Goal: Download file/media: Obtain a digital file from the website

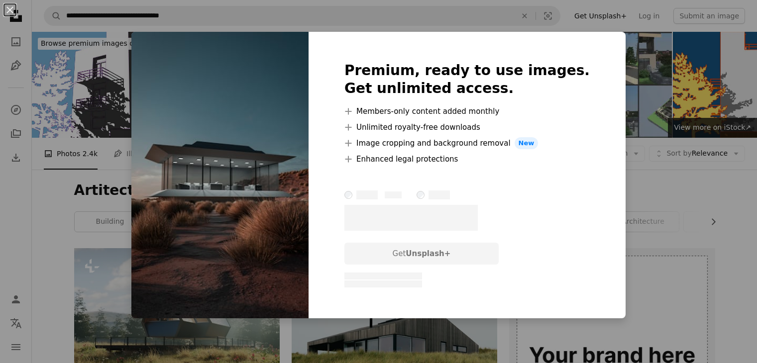
scroll to position [685, 0]
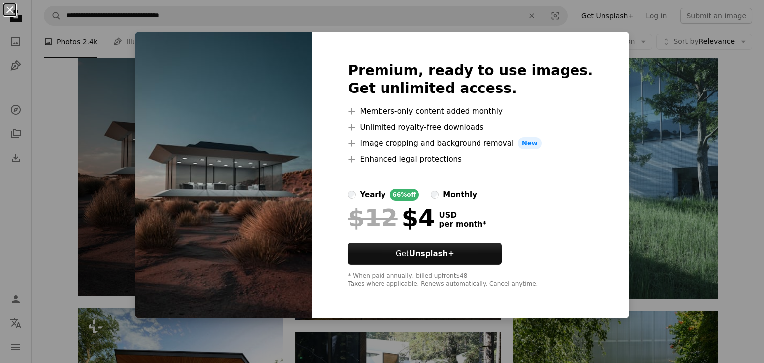
click at [7, 13] on button "An X shape" at bounding box center [10, 10] width 12 height 12
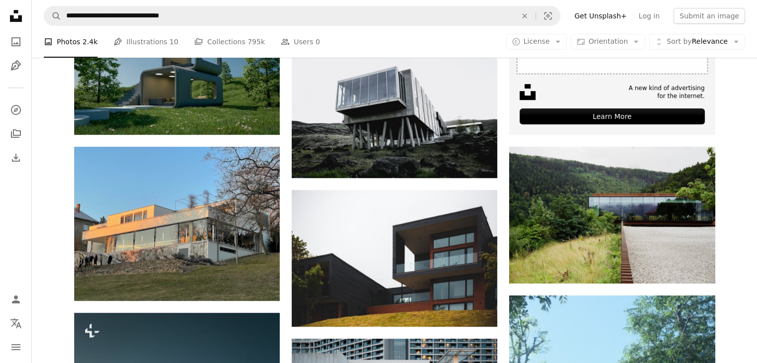
scroll to position [375, 0]
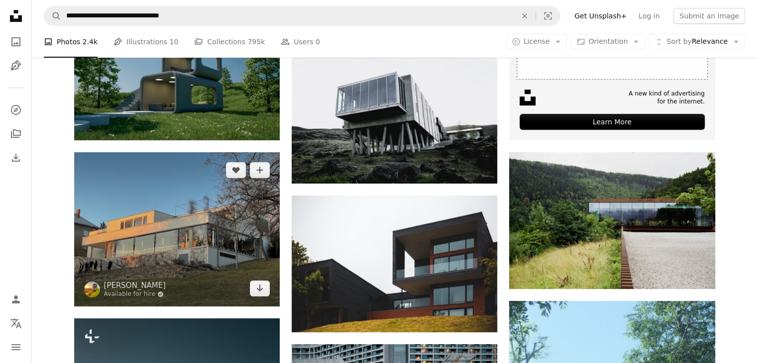
click at [263, 296] on img at bounding box center [177, 229] width 206 height 154
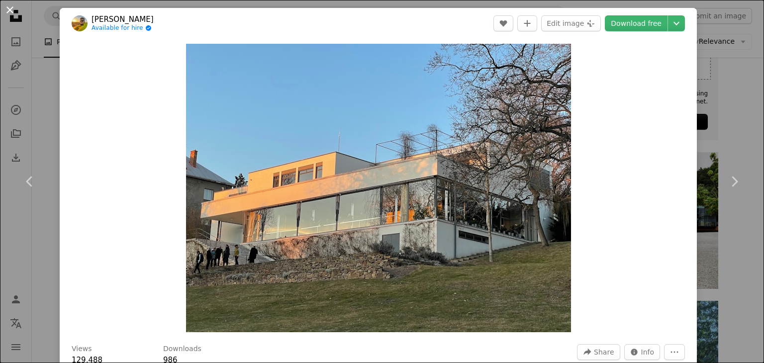
click at [8, 5] on button "An X shape" at bounding box center [10, 10] width 12 height 12
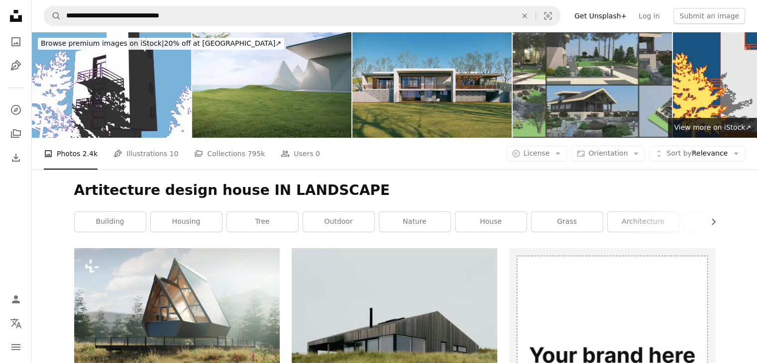
click at [414, 80] on img at bounding box center [431, 85] width 159 height 106
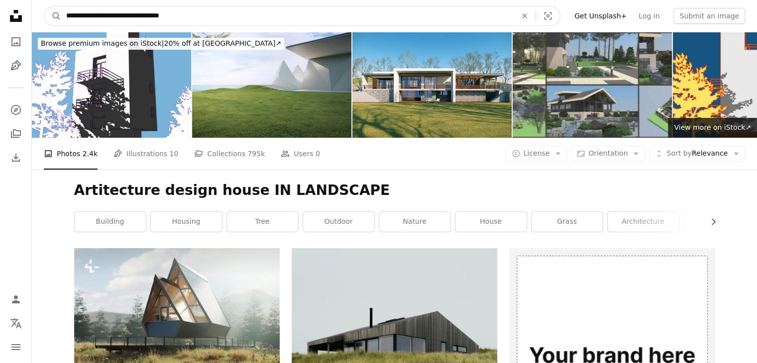
click at [365, 21] on input "**********" at bounding box center [287, 15] width 452 height 19
type input "**********"
click at [44, 6] on button "A magnifying glass" at bounding box center [52, 15] width 17 height 19
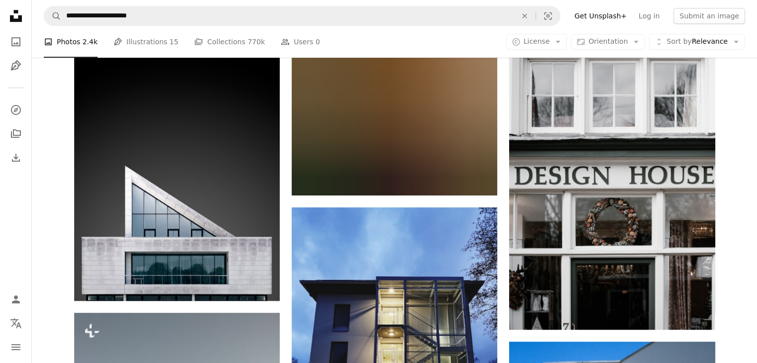
scroll to position [577, 0]
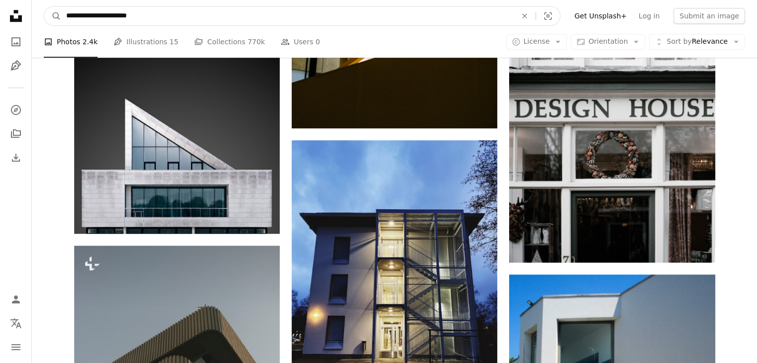
click at [365, 21] on input "**********" at bounding box center [287, 15] width 452 height 19
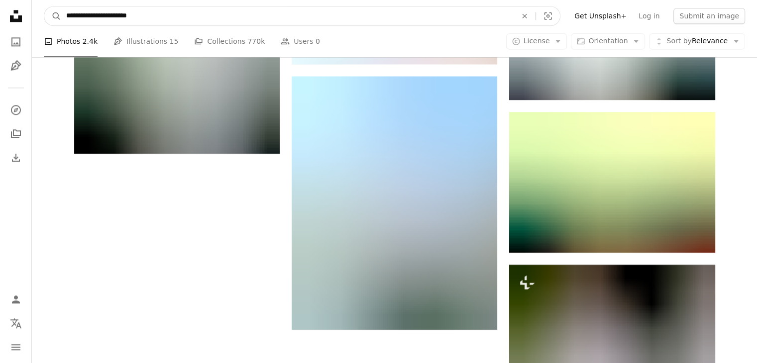
scroll to position [1375, 0]
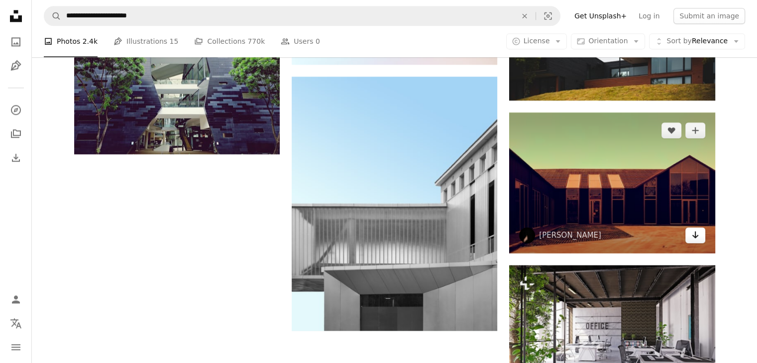
click at [694, 237] on icon "Arrow pointing down" at bounding box center [695, 235] width 8 height 12
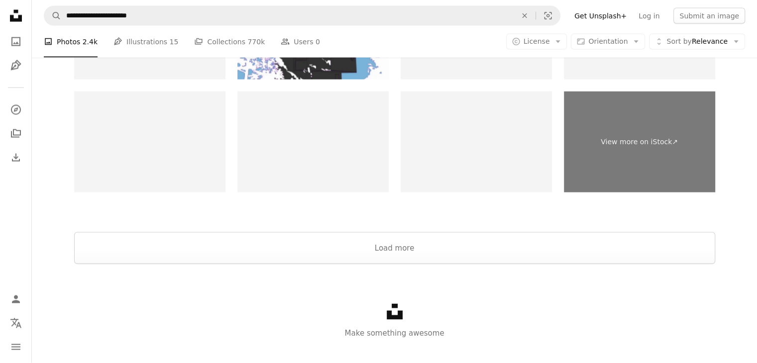
scroll to position [2032, 0]
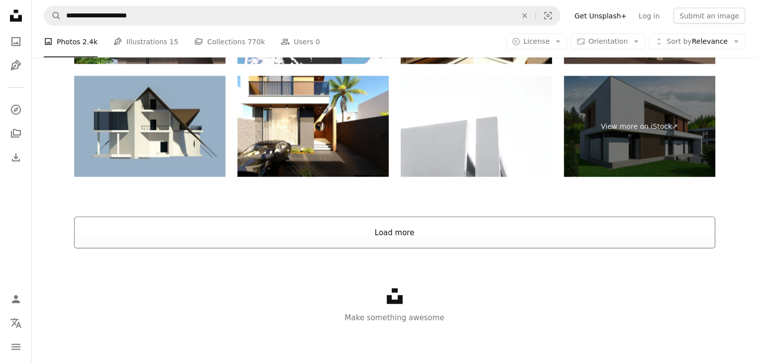
click at [401, 231] on button "Load more" at bounding box center [394, 233] width 641 height 32
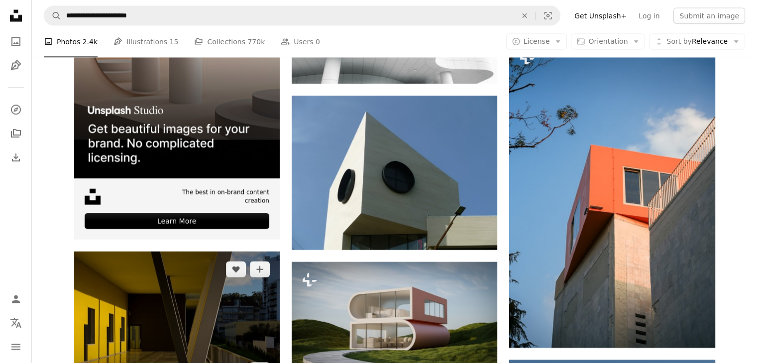
drag, startPoint x: 401, startPoint y: 231, endPoint x: 195, endPoint y: 295, distance: 215.8
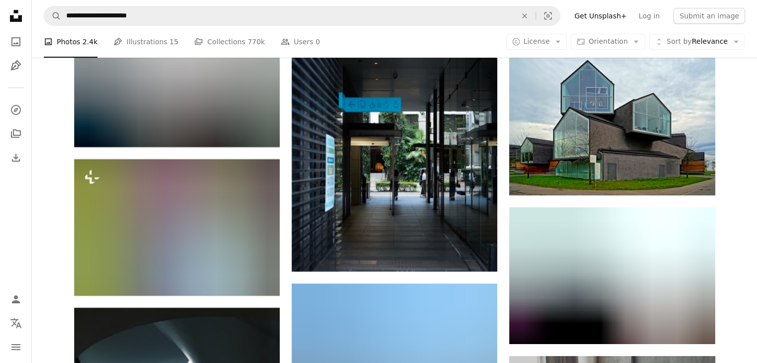
scroll to position [3845, 0]
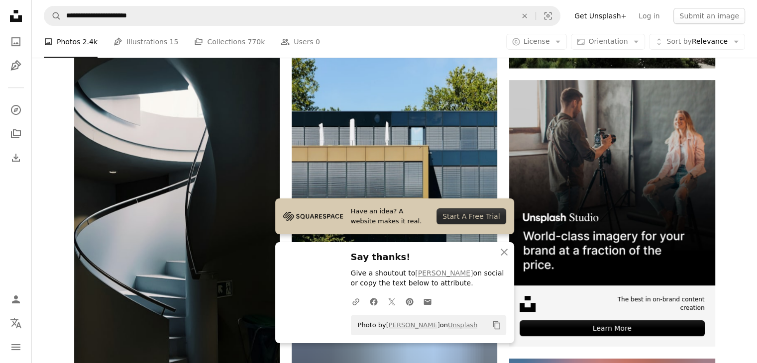
scroll to position [4117, 0]
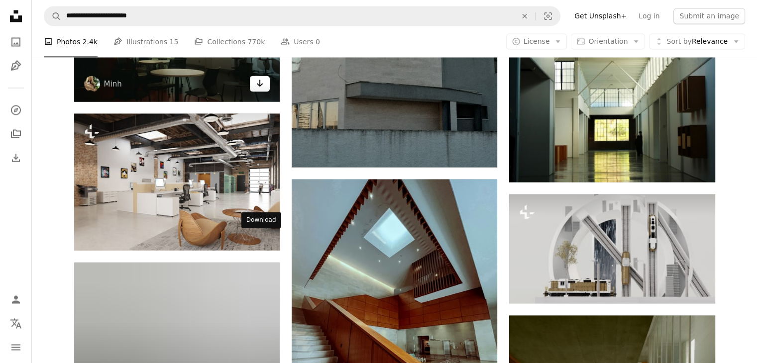
scroll to position [5658, 0]
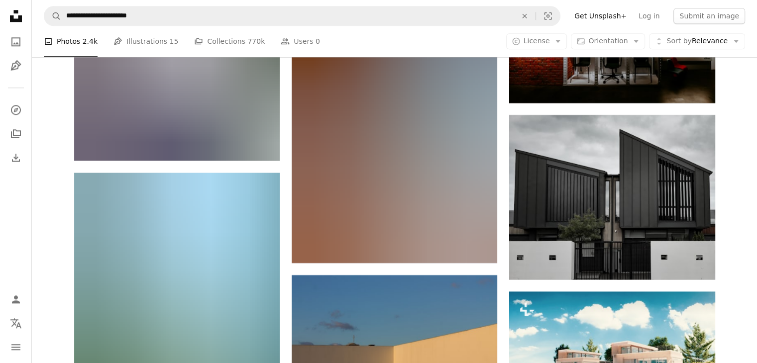
scroll to position [8697, 0]
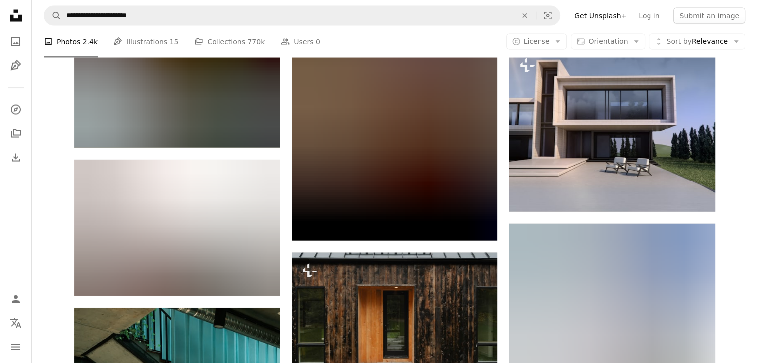
scroll to position [9609, 0]
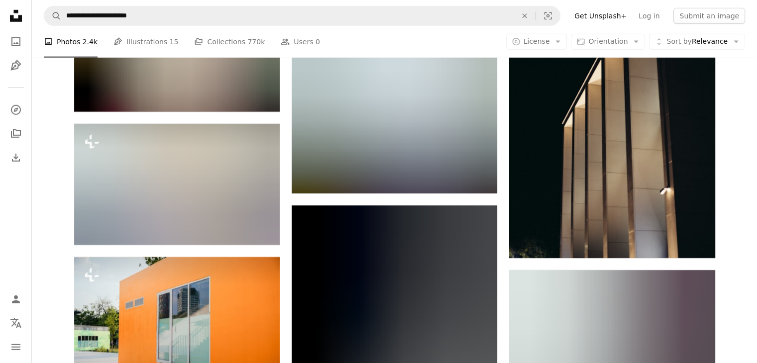
scroll to position [10566, 0]
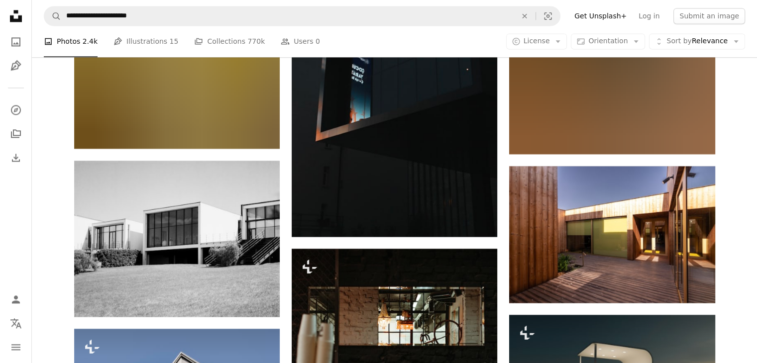
scroll to position [12832, 0]
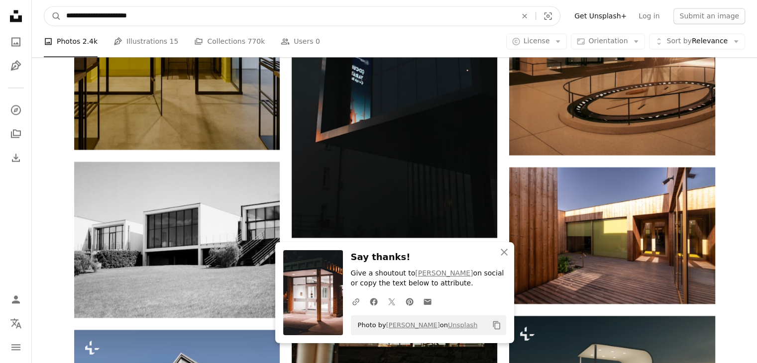
click at [273, 20] on input "**********" at bounding box center [287, 15] width 452 height 19
type input "**********"
click button "A magnifying glass" at bounding box center [52, 15] width 17 height 19
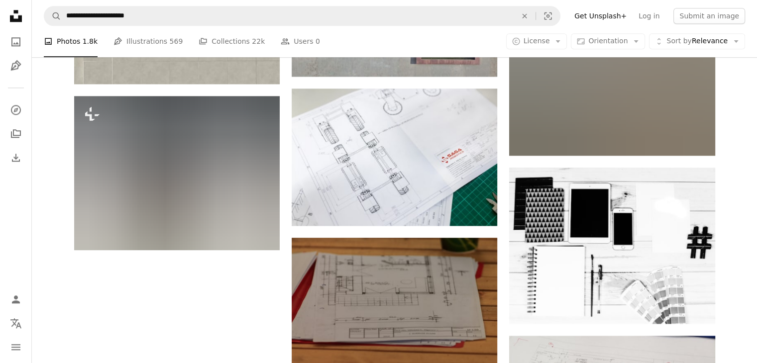
scroll to position [1170, 0]
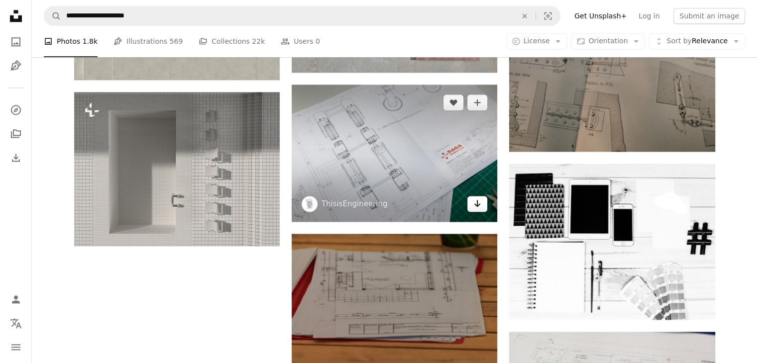
click at [478, 203] on icon "Arrow pointing down" at bounding box center [477, 204] width 8 height 12
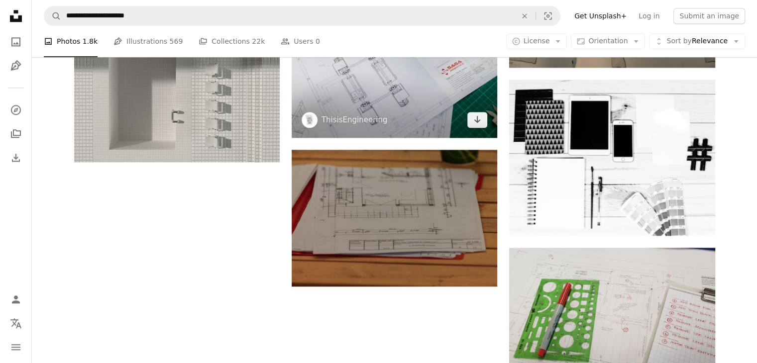
scroll to position [1253, 0]
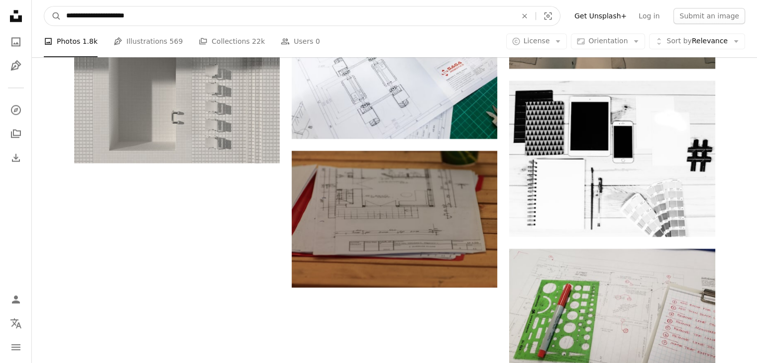
click at [307, 18] on input "**********" at bounding box center [287, 15] width 452 height 19
type input "*"
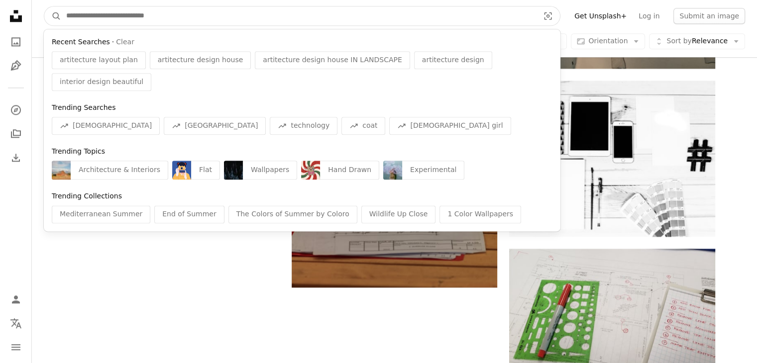
type input "*"
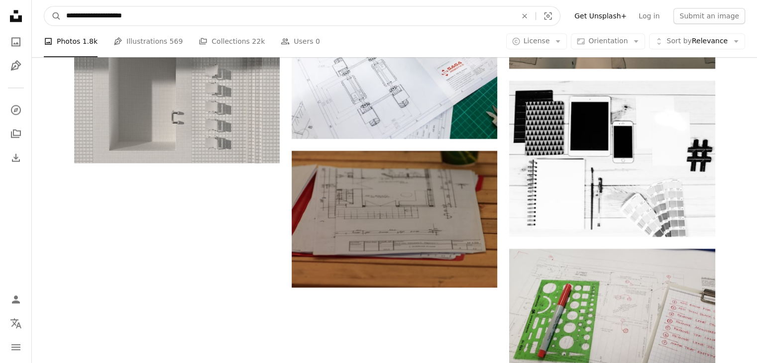
type input "**********"
click at [44, 6] on button "A magnifying glass" at bounding box center [52, 15] width 17 height 19
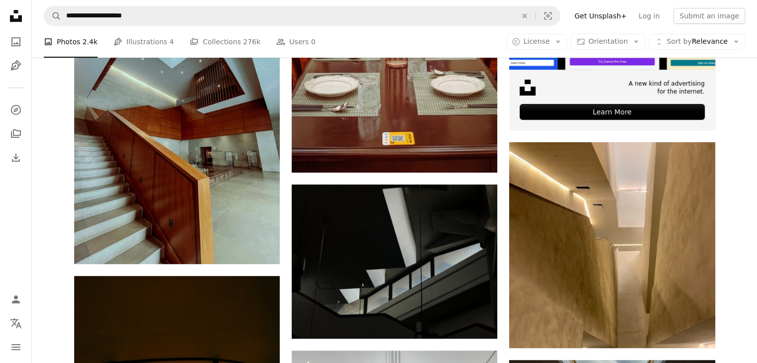
scroll to position [385, 0]
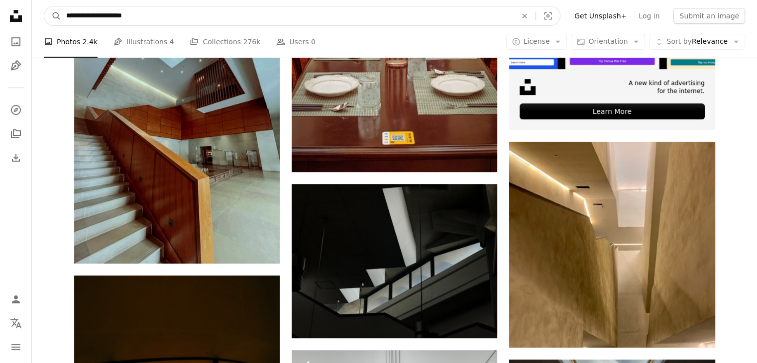
click at [159, 20] on input "**********" at bounding box center [287, 15] width 452 height 19
type input "**********"
click button "A magnifying glass" at bounding box center [52, 15] width 17 height 19
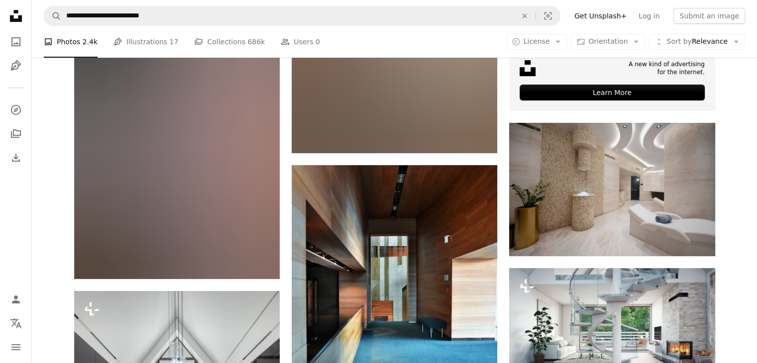
scroll to position [404, 0]
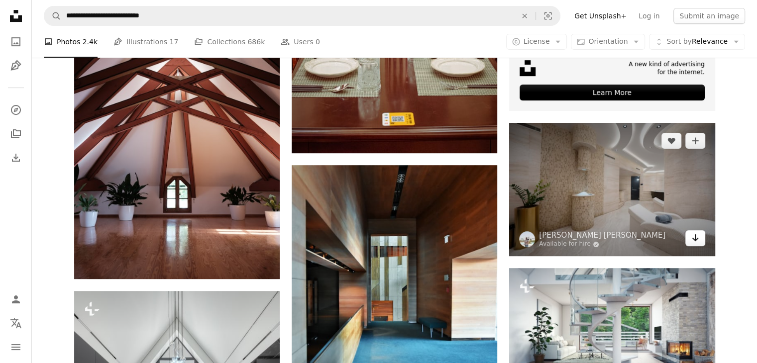
click at [696, 240] on icon "Arrow pointing down" at bounding box center [695, 238] width 8 height 12
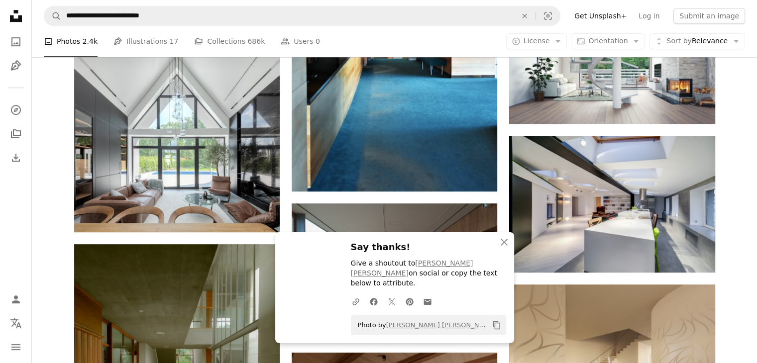
scroll to position [675, 0]
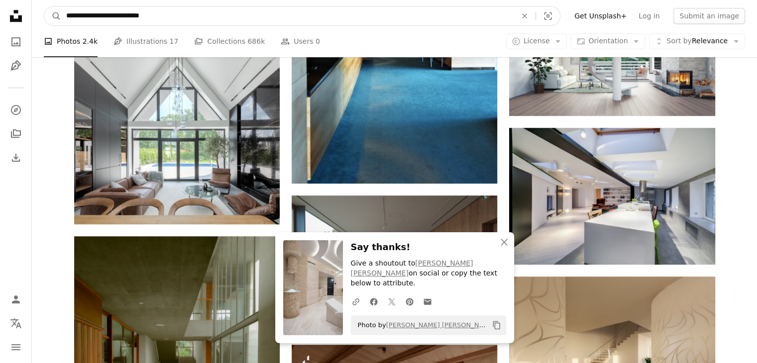
click at [231, 23] on input "**********" at bounding box center [287, 15] width 452 height 19
click at [143, 16] on input "**********" at bounding box center [287, 15] width 452 height 19
type input "**********"
click at [44, 6] on button "A magnifying glass" at bounding box center [52, 15] width 17 height 19
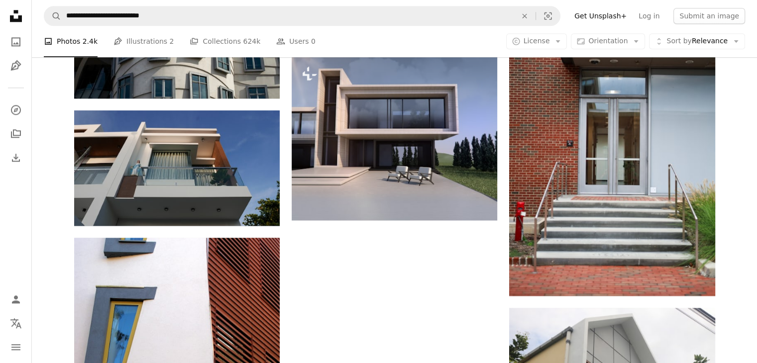
scroll to position [1195, 0]
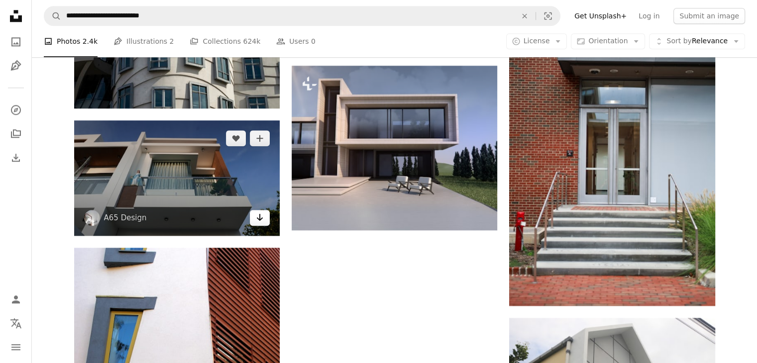
click at [263, 220] on icon "Arrow pointing down" at bounding box center [260, 218] width 8 height 12
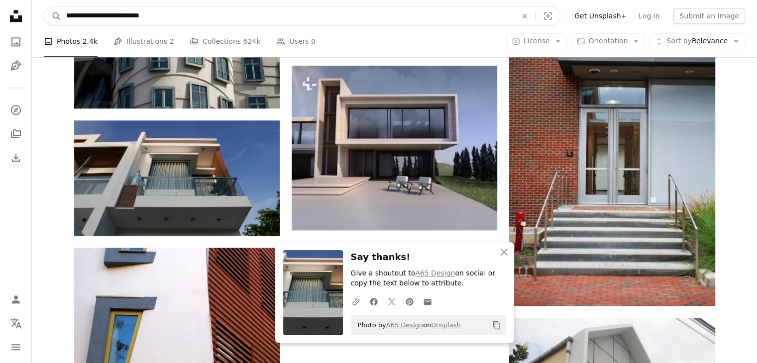
click at [141, 17] on input "**********" at bounding box center [287, 15] width 452 height 19
type input "**********"
click at [44, 6] on button "A magnifying glass" at bounding box center [52, 15] width 17 height 19
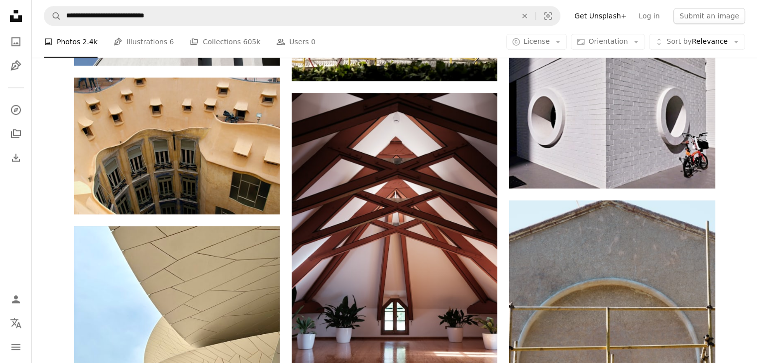
scroll to position [477, 0]
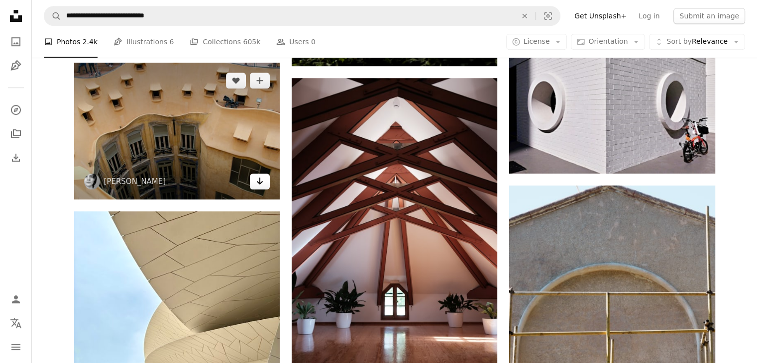
scroll to position [490, 0]
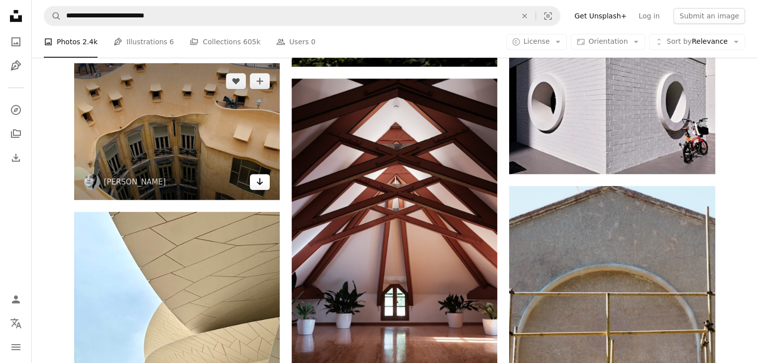
click at [262, 180] on icon "Arrow pointing down" at bounding box center [260, 182] width 8 height 12
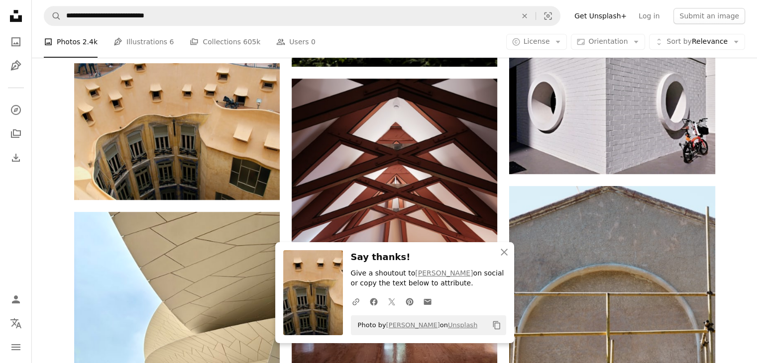
click at [263, 26] on nav "**********" at bounding box center [394, 16] width 725 height 32
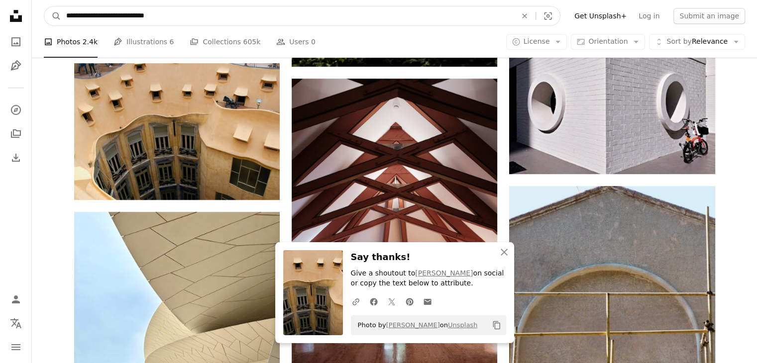
click at [264, 17] on input "**********" at bounding box center [287, 15] width 452 height 19
type input "*"
type input "**********"
click at [44, 6] on button "A magnifying glass" at bounding box center [52, 15] width 17 height 19
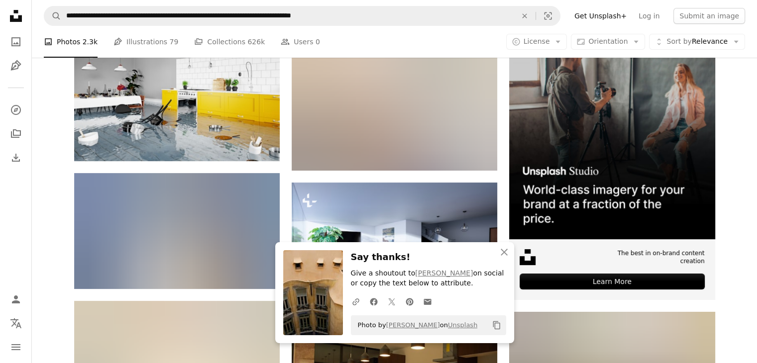
scroll to position [309, 0]
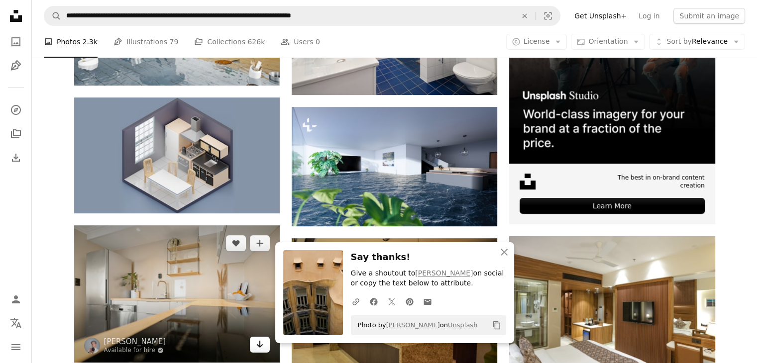
click at [256, 338] on icon "Arrow pointing down" at bounding box center [260, 344] width 8 height 12
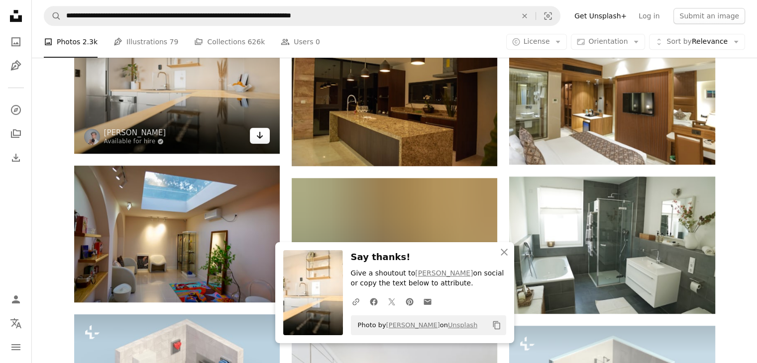
scroll to position [518, 0]
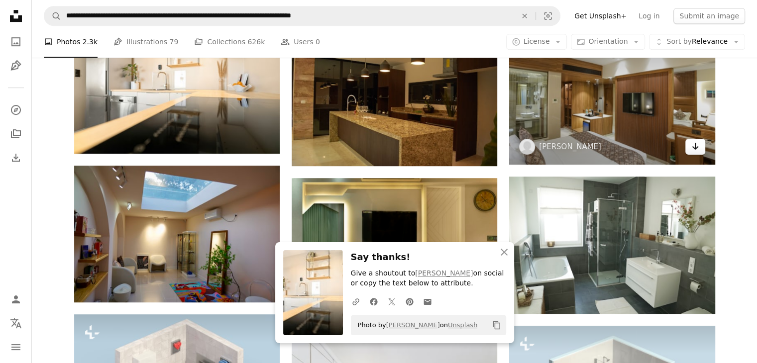
click at [689, 139] on link "Arrow pointing down" at bounding box center [695, 147] width 20 height 16
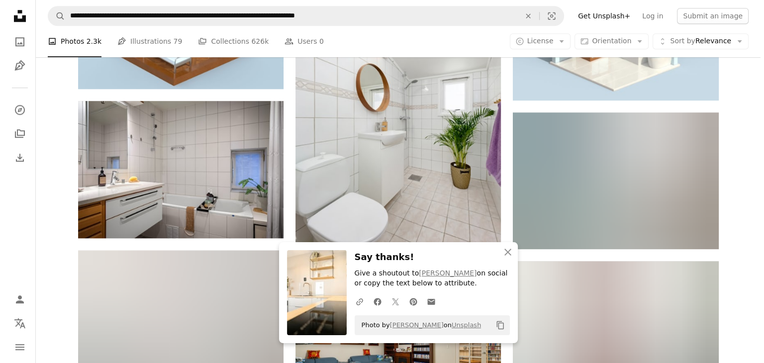
scroll to position [879, 0]
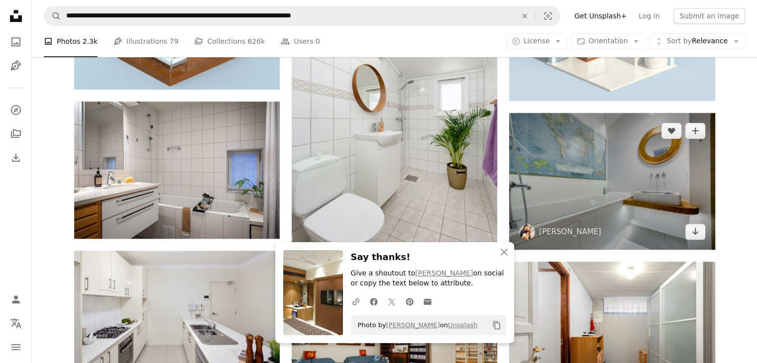
click at [705, 216] on img at bounding box center [612, 181] width 206 height 137
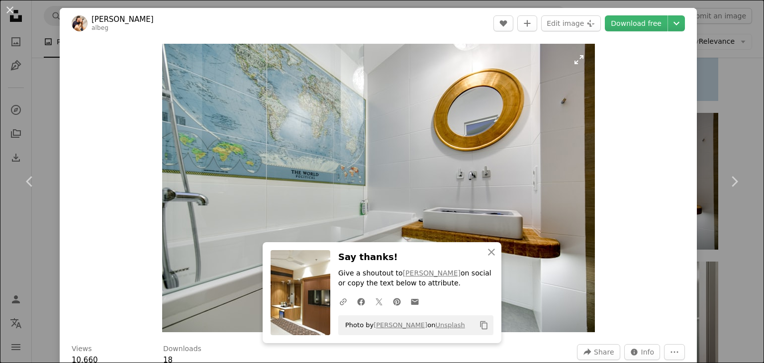
click at [484, 66] on img "Zoom in on this image" at bounding box center [378, 188] width 433 height 289
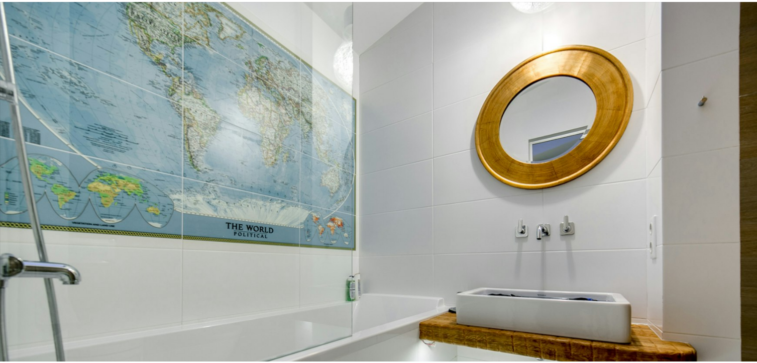
scroll to position [68, 0]
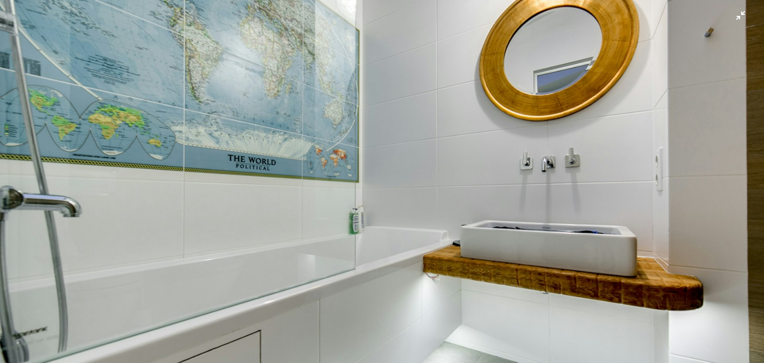
click at [737, 22] on img "Zoom out on this image" at bounding box center [382, 186] width 765 height 510
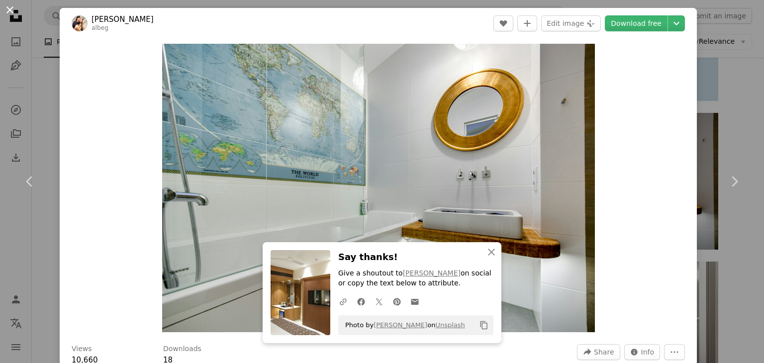
click at [14, 13] on button "An X shape" at bounding box center [10, 10] width 12 height 12
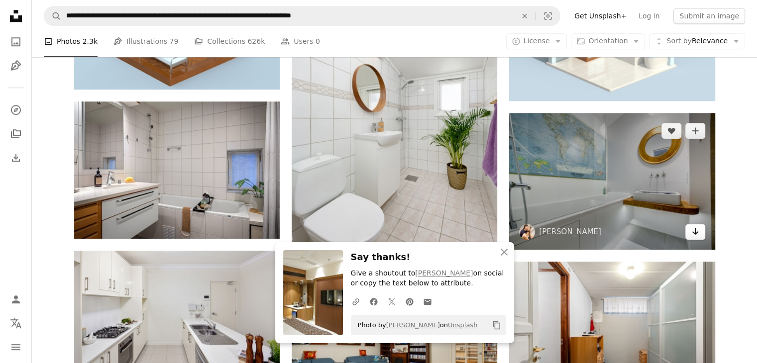
click at [695, 224] on link "Arrow pointing down" at bounding box center [695, 232] width 20 height 16
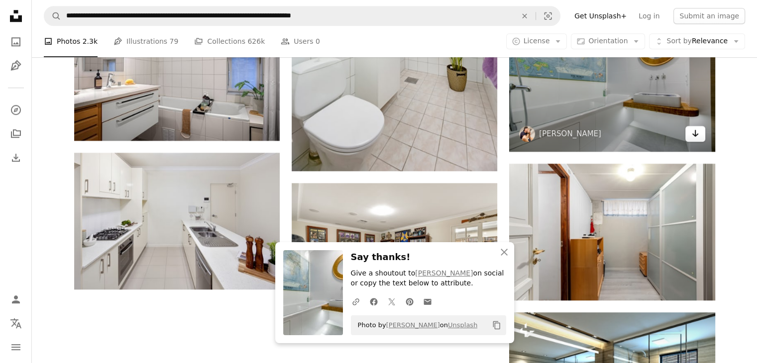
scroll to position [981, 0]
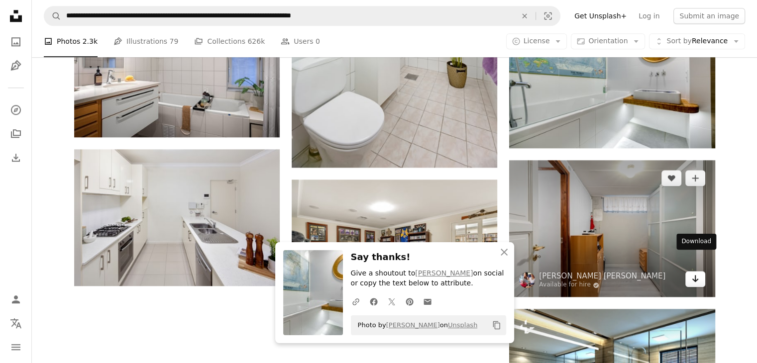
click at [693, 273] on icon "Arrow pointing down" at bounding box center [695, 279] width 8 height 12
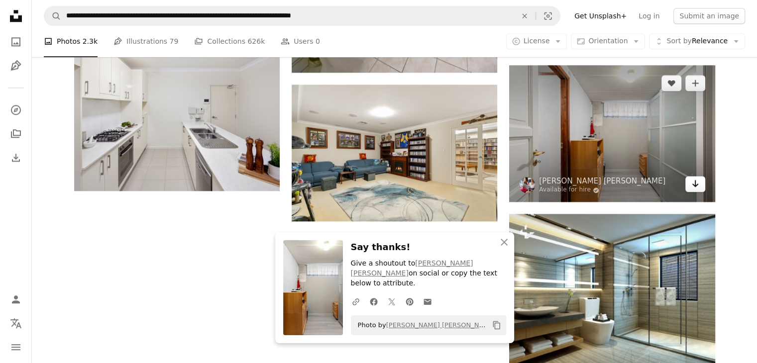
scroll to position [1091, 0]
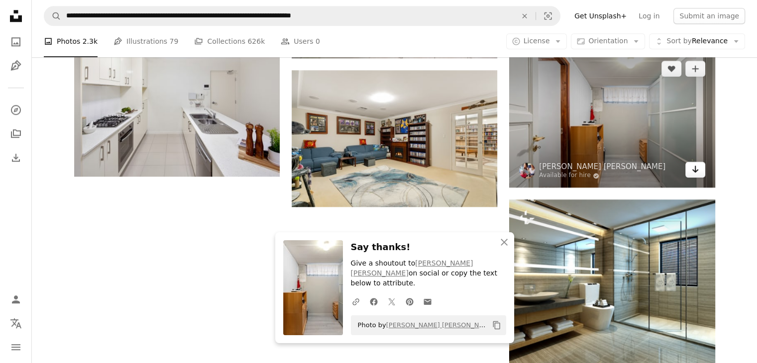
click at [698, 163] on icon "Arrow pointing down" at bounding box center [695, 169] width 8 height 12
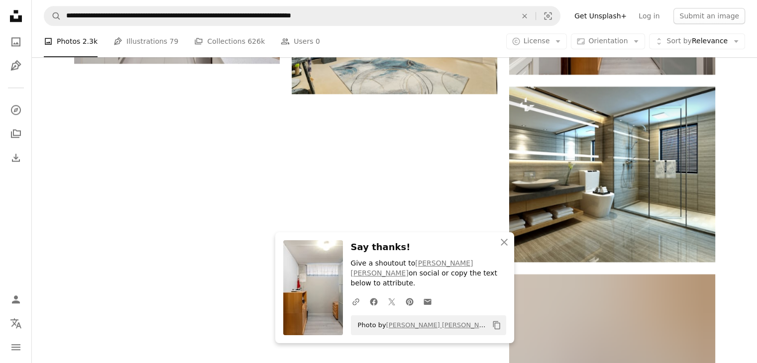
scroll to position [1218, 0]
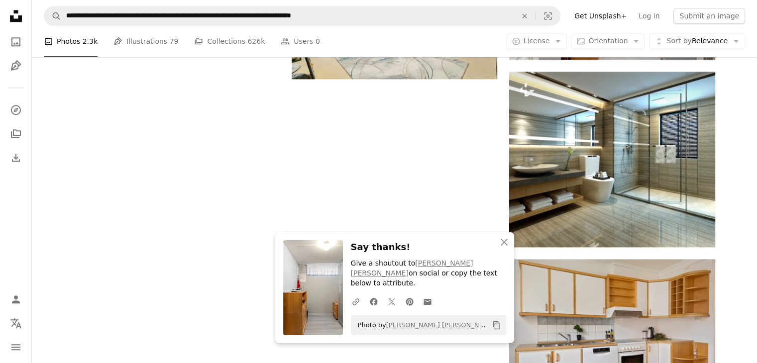
click at [504, 248] on icon "An X shape" at bounding box center [504, 242] width 12 height 12
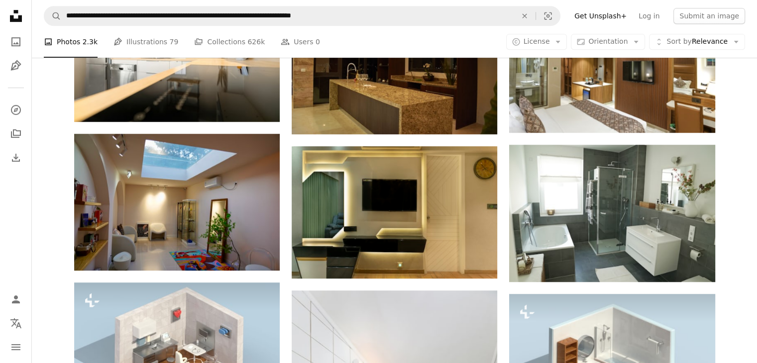
scroll to position [549, 0]
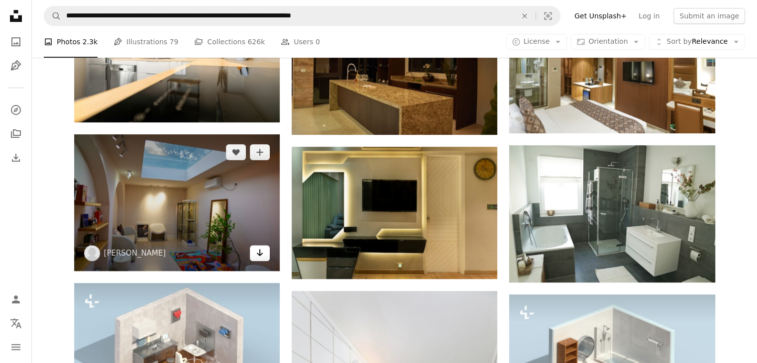
click at [256, 247] on icon "Arrow pointing down" at bounding box center [260, 253] width 8 height 12
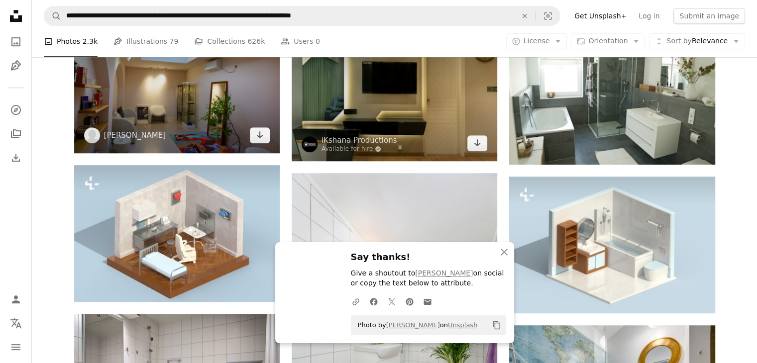
scroll to position [667, 0]
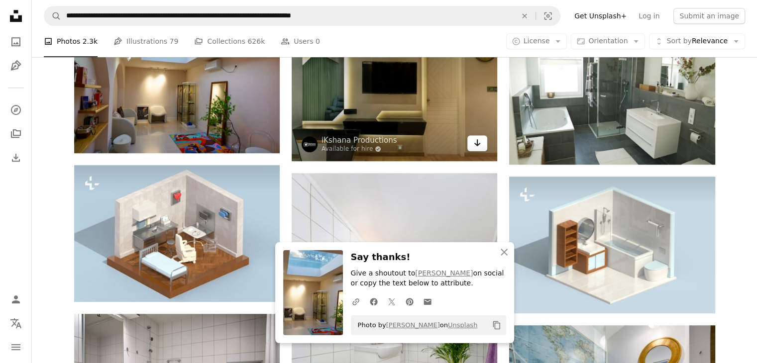
click at [483, 135] on link "Arrow pointing down" at bounding box center [477, 143] width 20 height 16
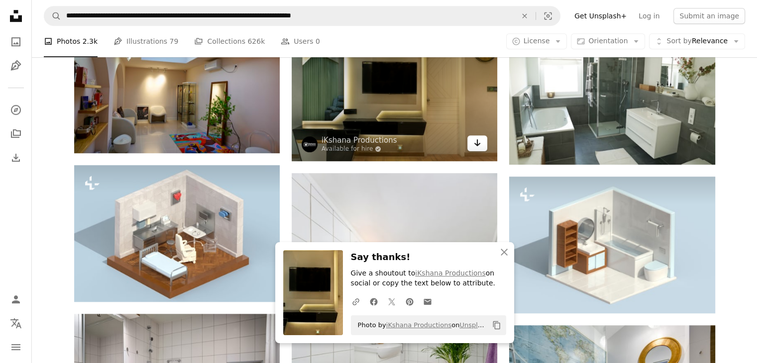
click at [474, 137] on icon "Arrow pointing down" at bounding box center [477, 143] width 8 height 12
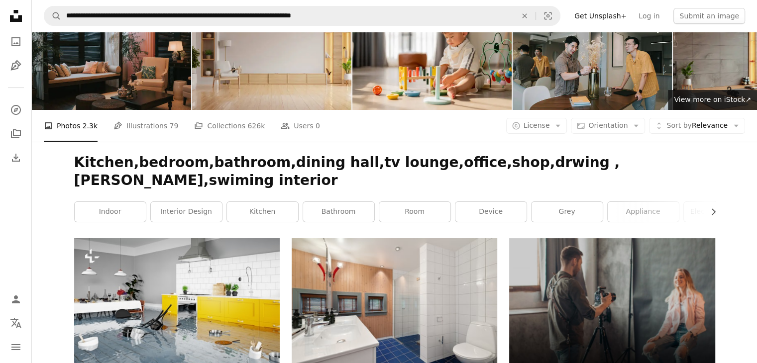
scroll to position [0, 0]
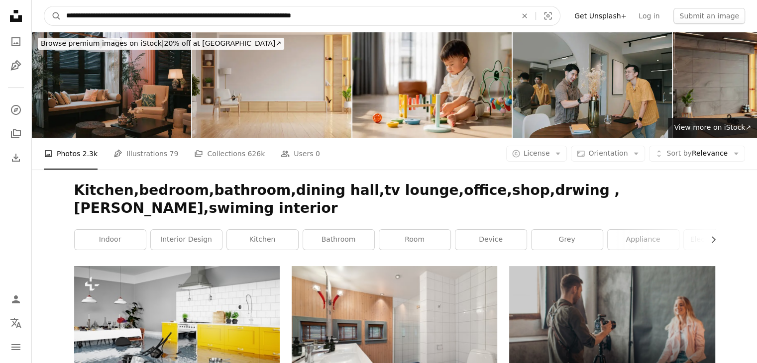
click at [352, 12] on input "**********" at bounding box center [287, 15] width 452 height 19
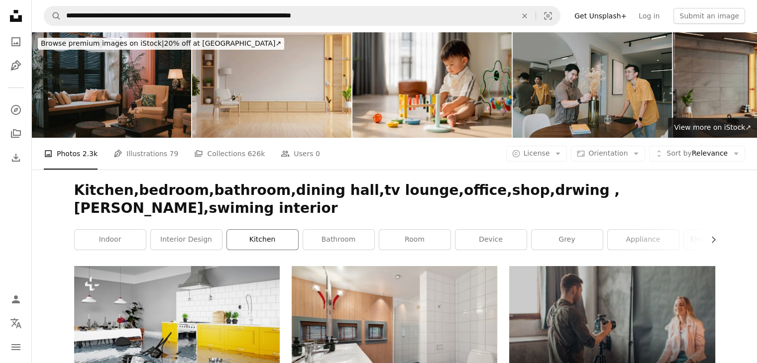
click at [266, 230] on link "kitchen" at bounding box center [262, 240] width 71 height 20
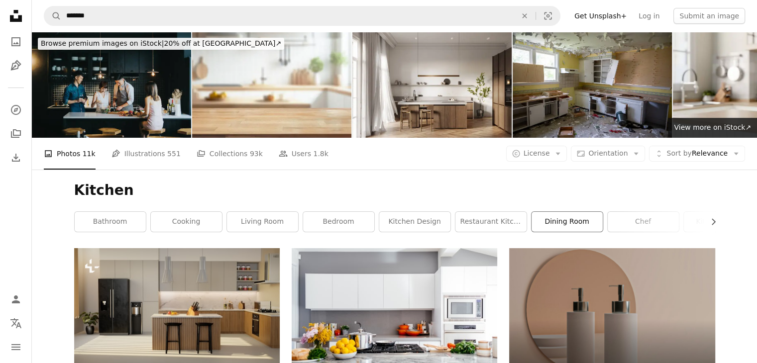
click at [579, 224] on link "dining room" at bounding box center [567, 222] width 71 height 20
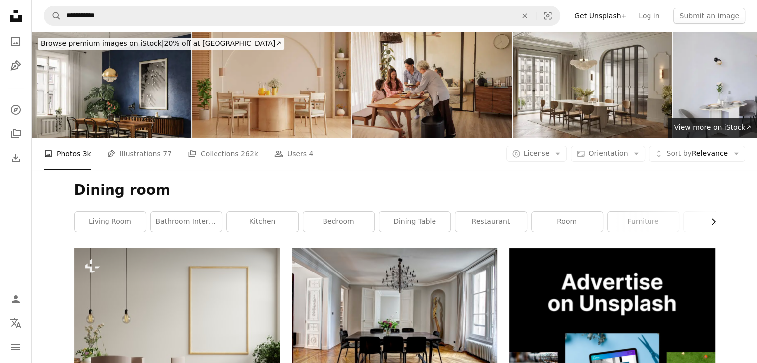
click at [713, 223] on icon "button" at bounding box center [714, 222] width 4 height 6
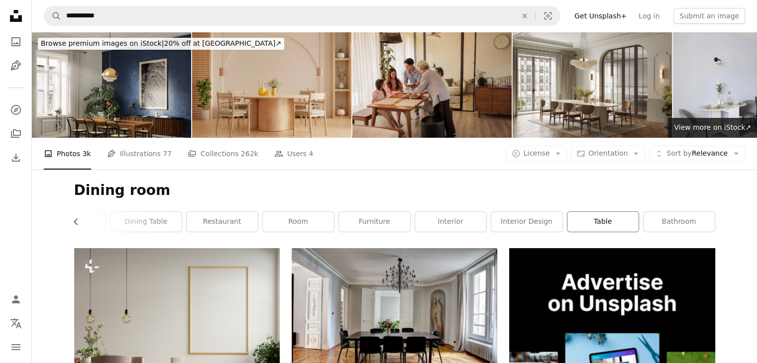
click at [604, 222] on link "table" at bounding box center [602, 222] width 71 height 20
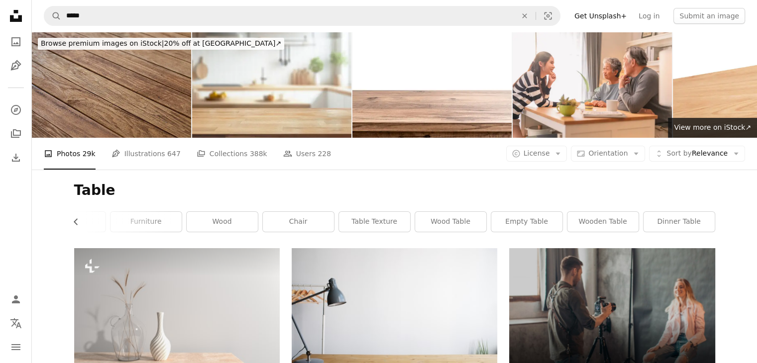
click at [358, 3] on nav "A magnifying glass ***** An X shape Visual search Filters Get Unsplash+ Log in …" at bounding box center [394, 16] width 725 height 32
click at [74, 223] on icon "Chevron left" at bounding box center [76, 222] width 10 height 10
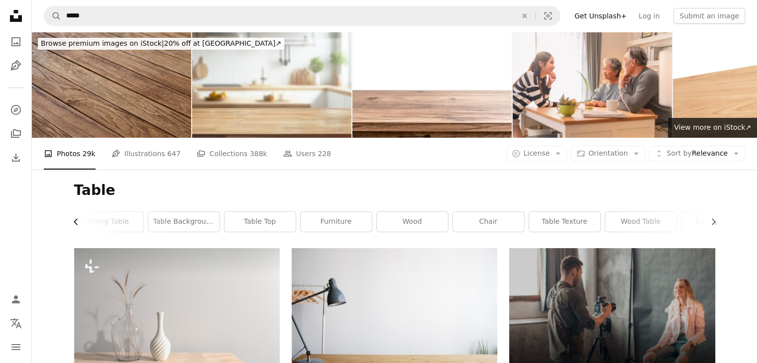
click at [74, 223] on icon "Chevron left" at bounding box center [76, 222] width 10 height 10
click at [74, 223] on div "desk" at bounding box center [110, 222] width 72 height 21
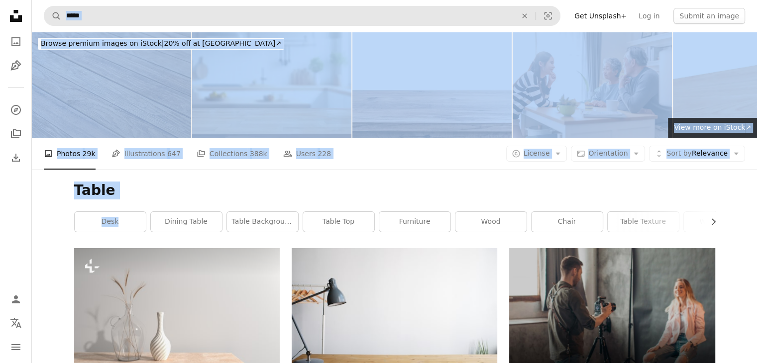
drag, startPoint x: 74, startPoint y: 223, endPoint x: 177, endPoint y: 23, distance: 225.1
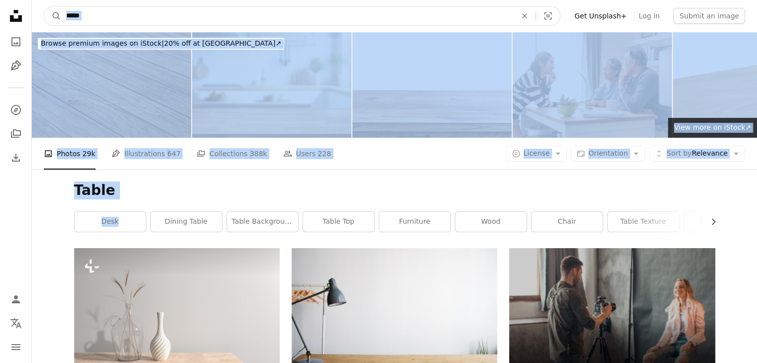
click at [180, 10] on input "*****" at bounding box center [287, 15] width 452 height 19
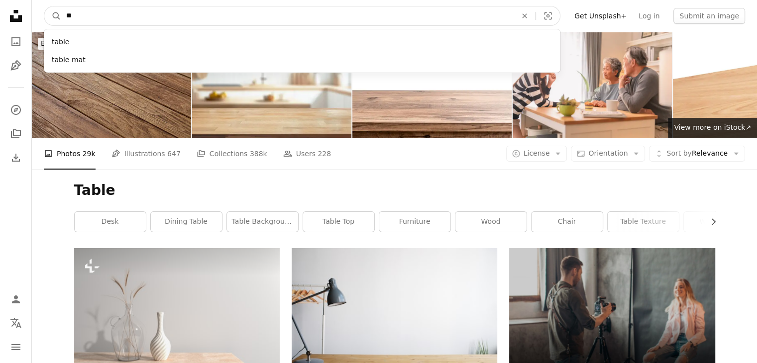
type input "*"
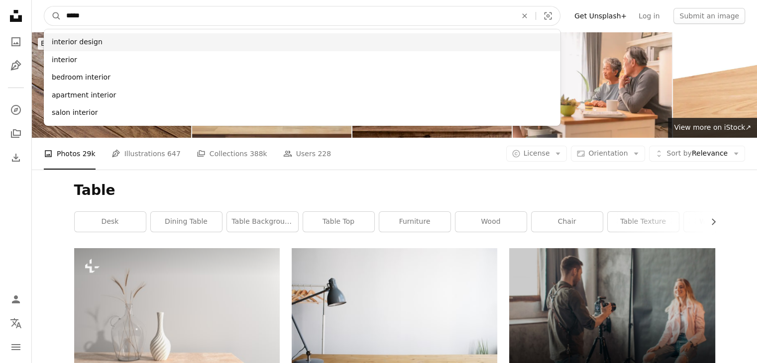
type input "*****"
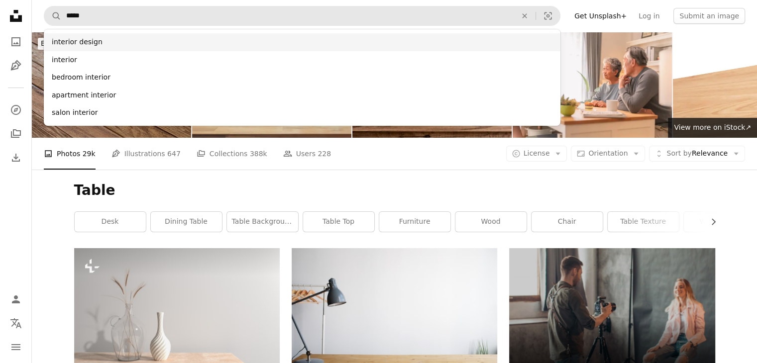
click at [161, 35] on div "interior design" at bounding box center [302, 42] width 517 height 18
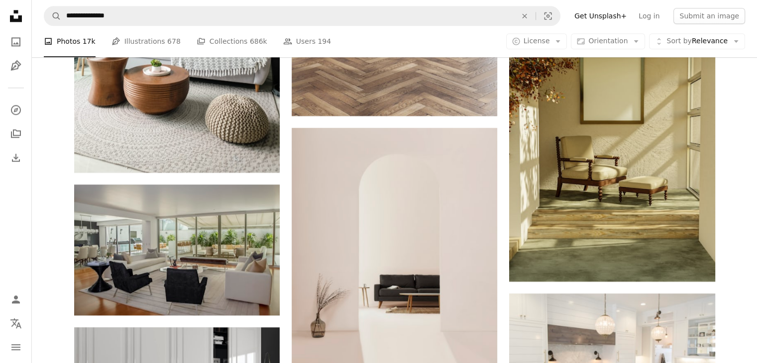
scroll to position [1325, 0]
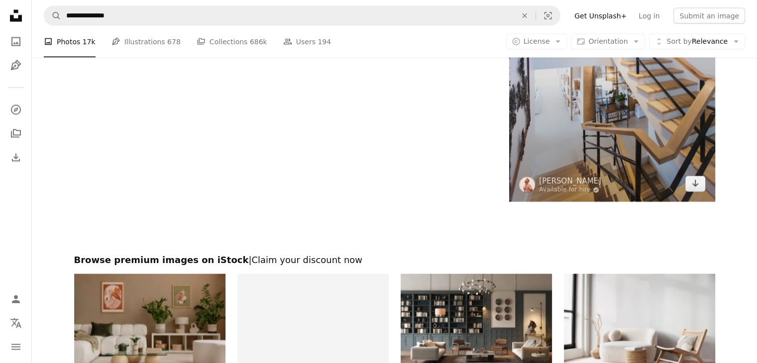
scroll to position [2020, 0]
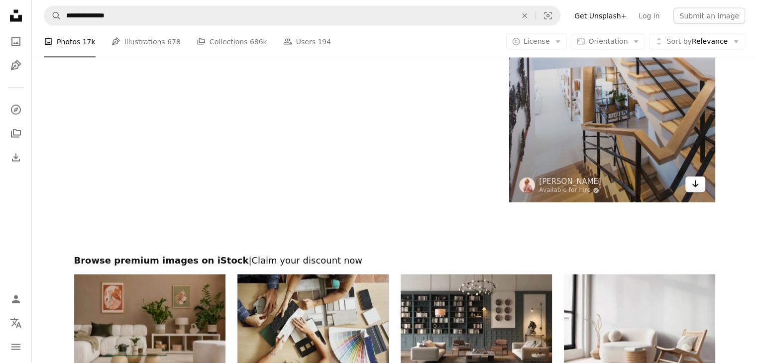
click at [699, 183] on link "Arrow pointing down" at bounding box center [695, 185] width 20 height 16
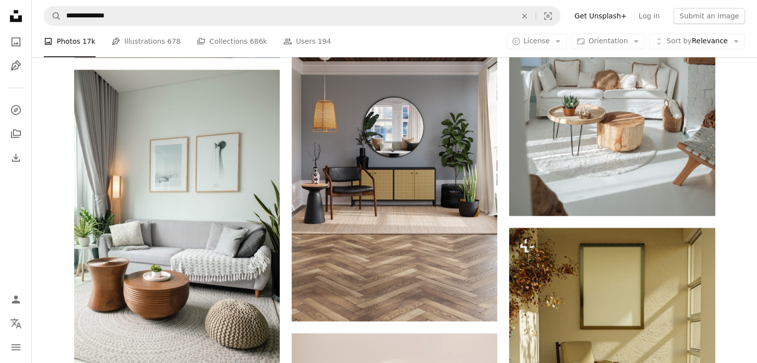
scroll to position [1118, 0]
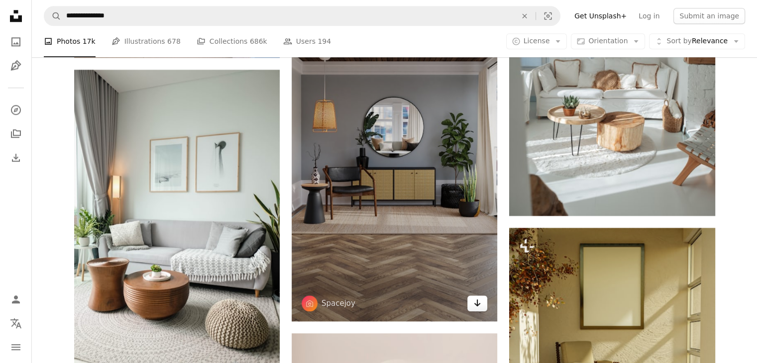
click at [472, 303] on link "Arrow pointing down" at bounding box center [477, 304] width 20 height 16
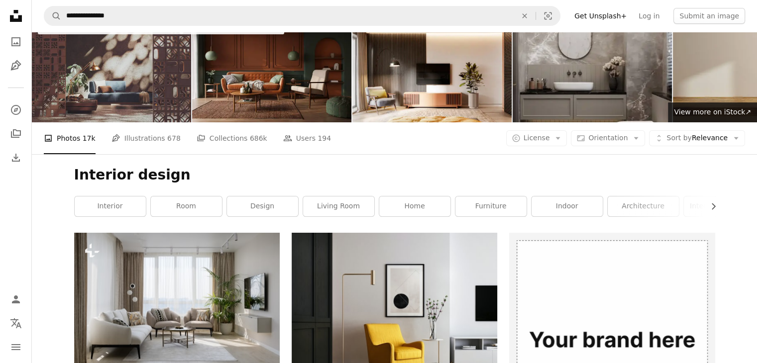
scroll to position [18, 0]
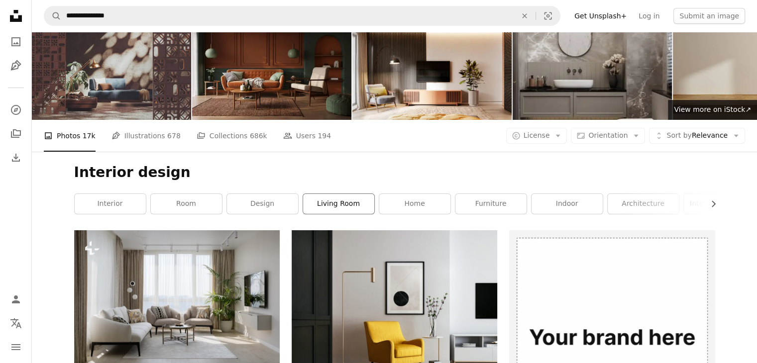
click at [326, 208] on link "living room" at bounding box center [338, 204] width 71 height 20
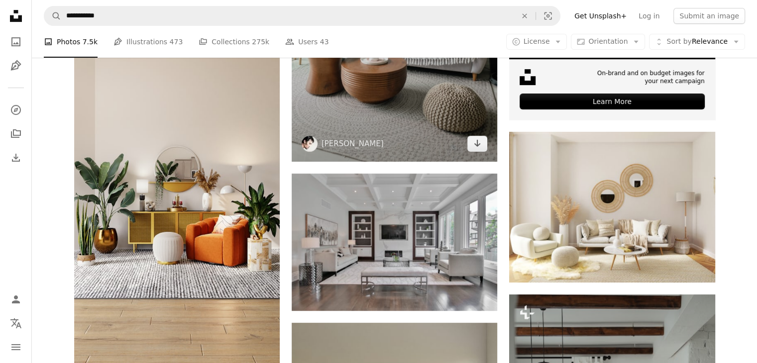
scroll to position [395, 0]
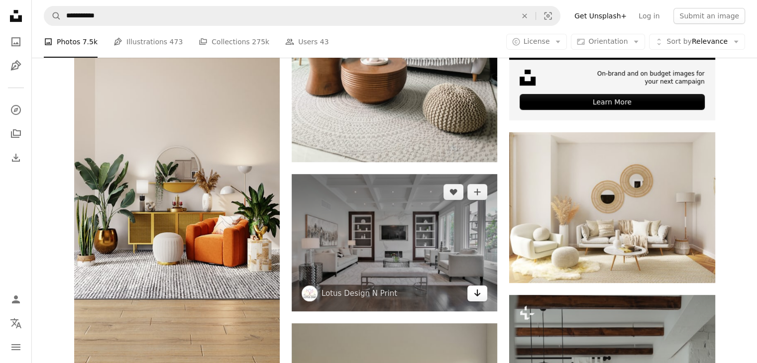
click at [475, 295] on icon "Arrow pointing down" at bounding box center [477, 293] width 8 height 12
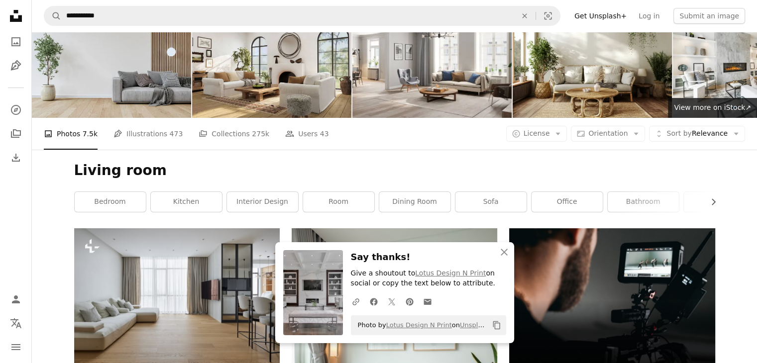
scroll to position [0, 0]
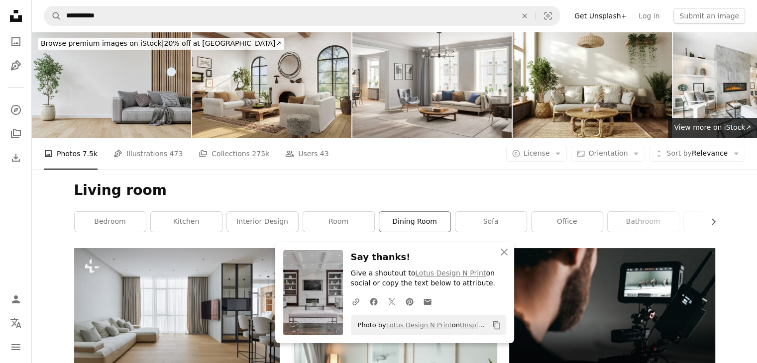
click at [421, 226] on link "dining room" at bounding box center [414, 222] width 71 height 20
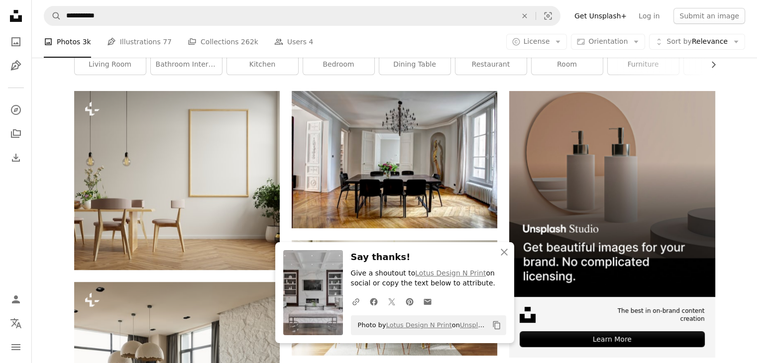
scroll to position [158, 0]
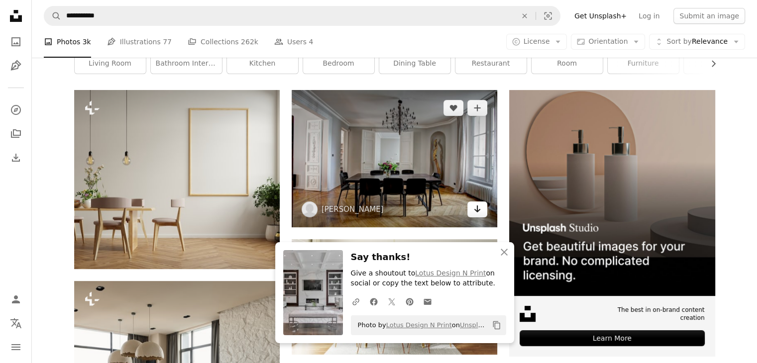
click at [483, 211] on link "Arrow pointing down" at bounding box center [477, 210] width 20 height 16
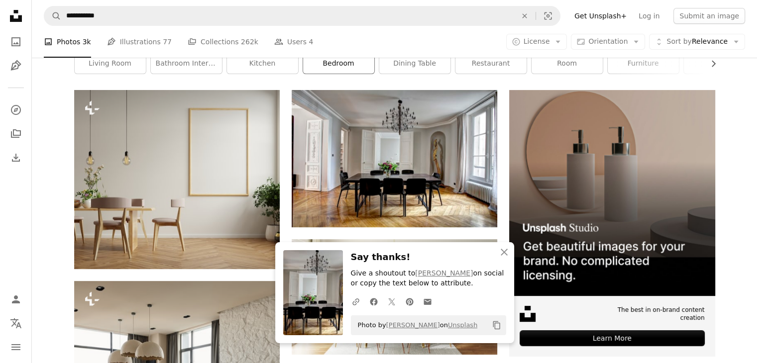
click at [344, 69] on link "bedroom" at bounding box center [338, 64] width 71 height 20
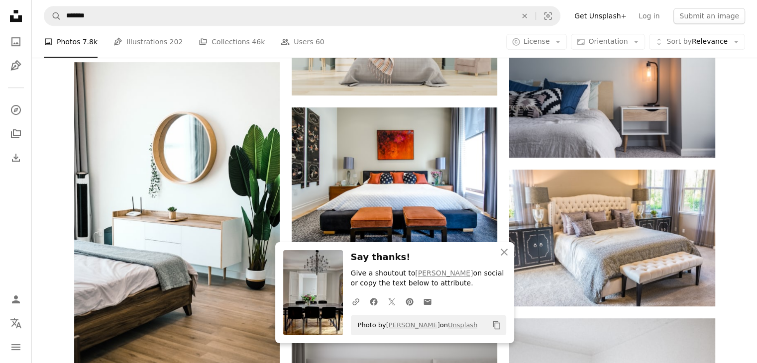
scroll to position [507, 0]
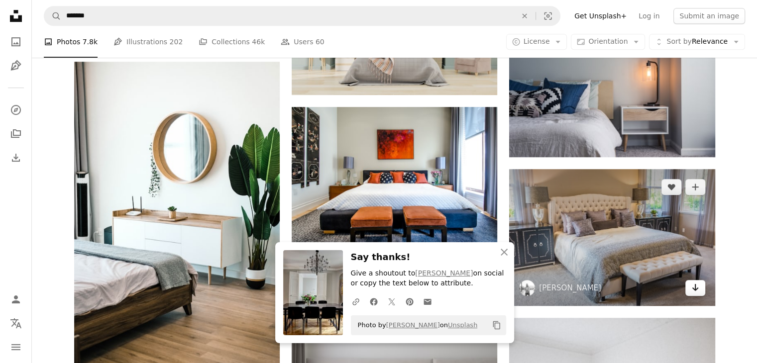
click at [693, 288] on icon "Arrow pointing down" at bounding box center [695, 288] width 8 height 12
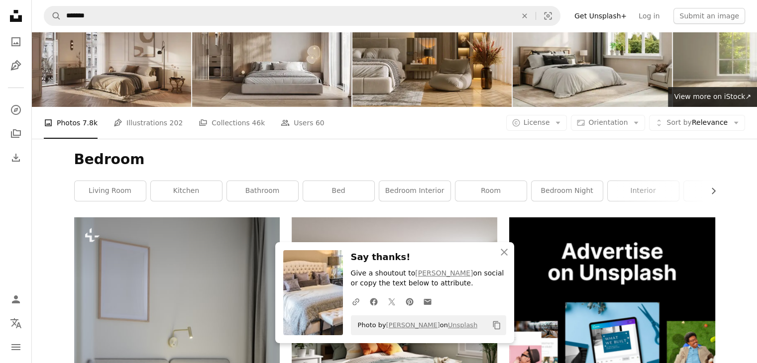
scroll to position [0, 0]
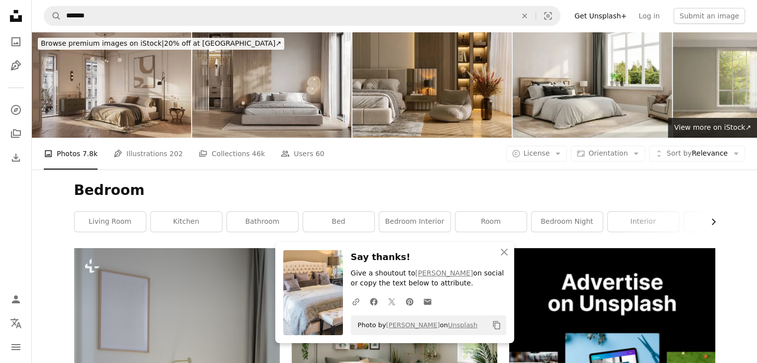
click at [713, 223] on icon "button" at bounding box center [714, 222] width 4 height 6
click at [714, 221] on icon "button" at bounding box center [714, 222] width 4 height 6
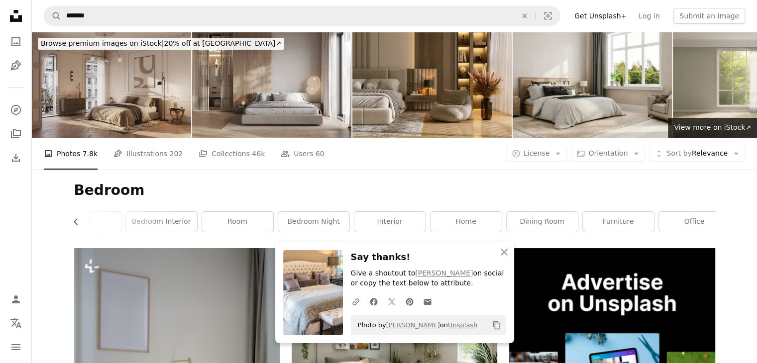
scroll to position [0, 269]
click at [667, 216] on link "office" at bounding box center [679, 222] width 71 height 20
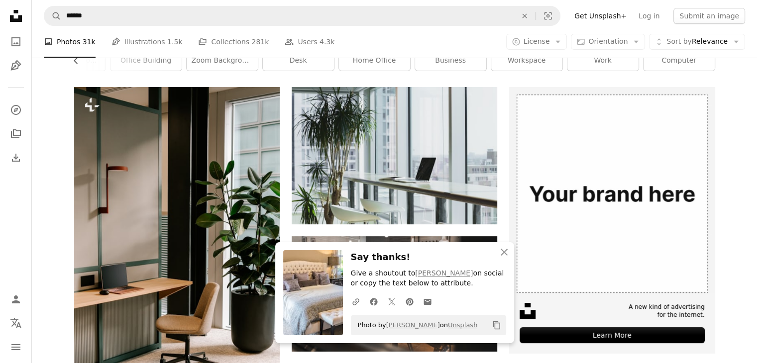
scroll to position [157, 0]
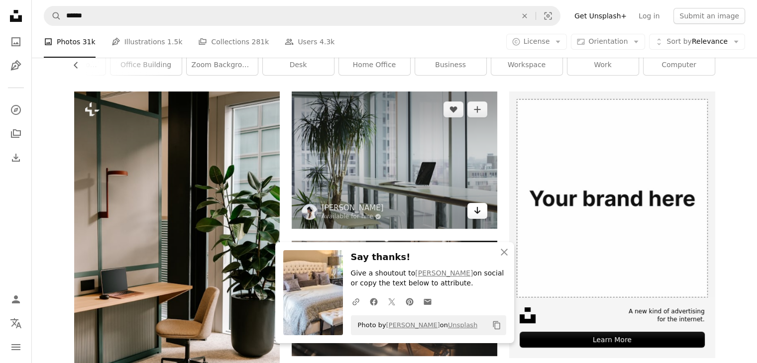
click at [481, 211] on link "Arrow pointing down" at bounding box center [477, 211] width 20 height 16
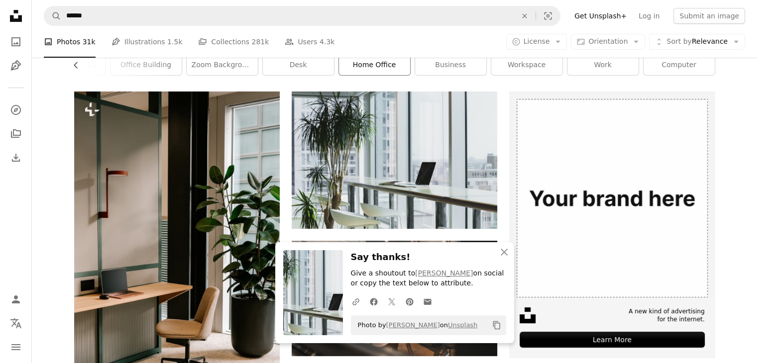
click at [382, 64] on link "home office" at bounding box center [374, 65] width 71 height 20
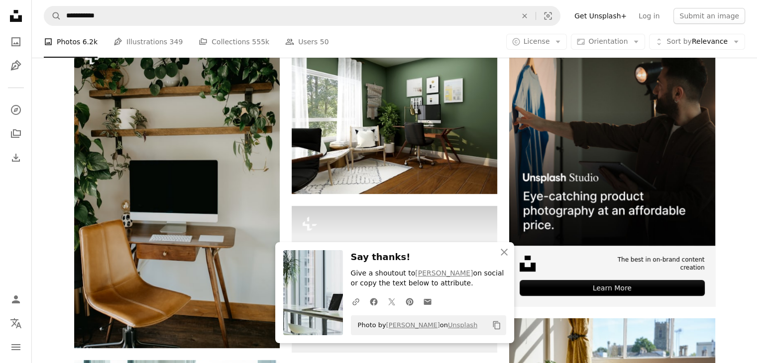
scroll to position [209, 0]
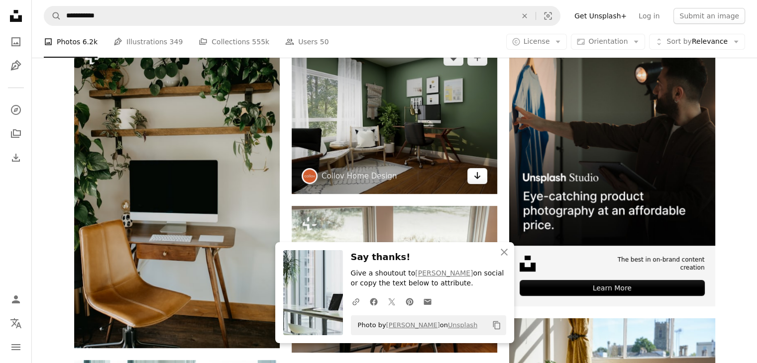
click at [478, 179] on icon "Arrow pointing down" at bounding box center [477, 176] width 8 height 12
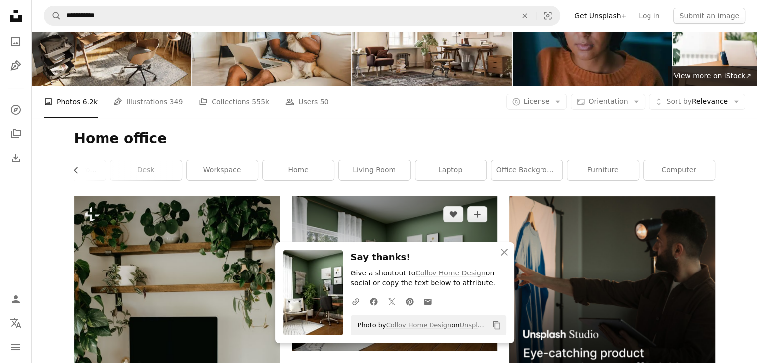
scroll to position [0, 0]
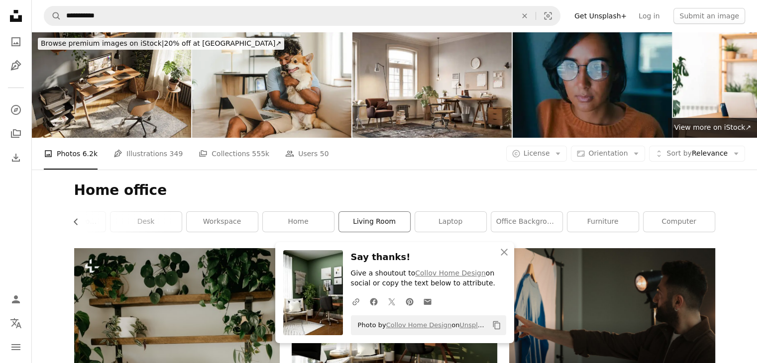
click at [355, 223] on link "living room" at bounding box center [374, 222] width 71 height 20
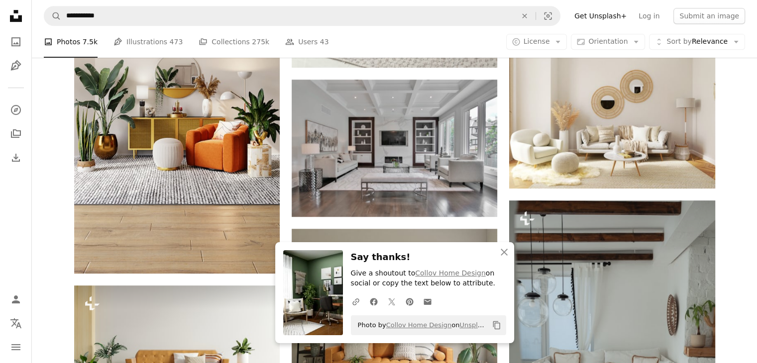
scroll to position [490, 0]
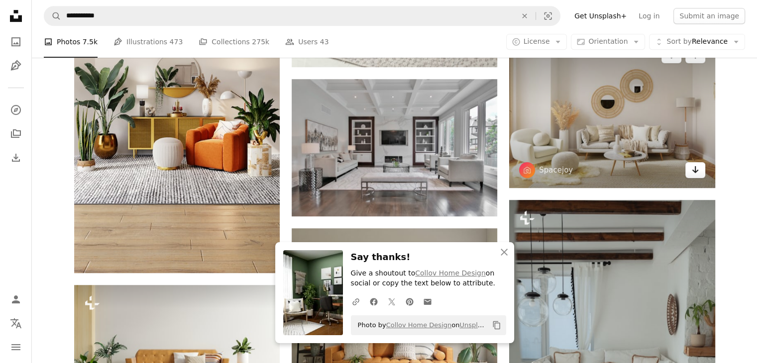
click at [691, 170] on icon "Arrow pointing down" at bounding box center [695, 170] width 8 height 12
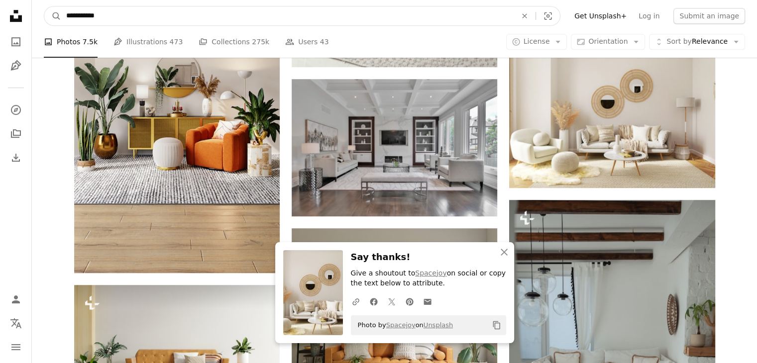
click at [250, 21] on input "**********" at bounding box center [287, 15] width 452 height 19
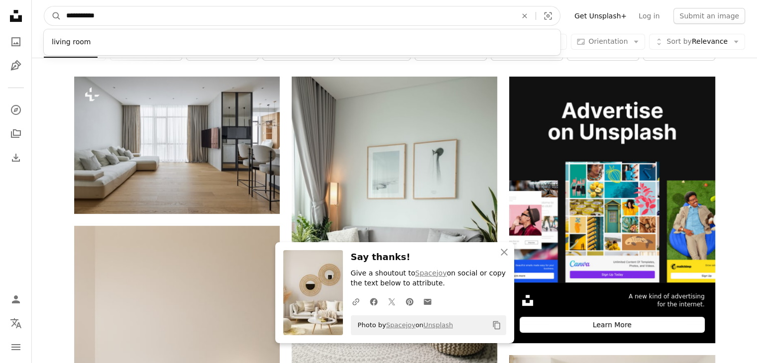
click at [378, 16] on input "**********" at bounding box center [287, 15] width 452 height 19
type input "*"
click at [90, 13] on input "**********" at bounding box center [287, 15] width 452 height 19
click at [94, 15] on input "**********" at bounding box center [287, 15] width 452 height 19
type input "**********"
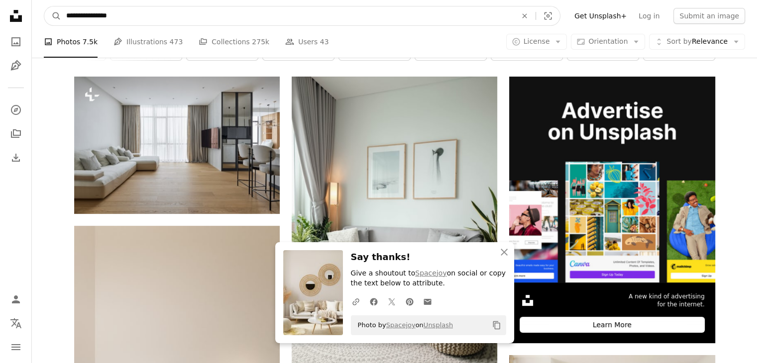
click at [44, 6] on button "A magnifying glass" at bounding box center [52, 15] width 17 height 19
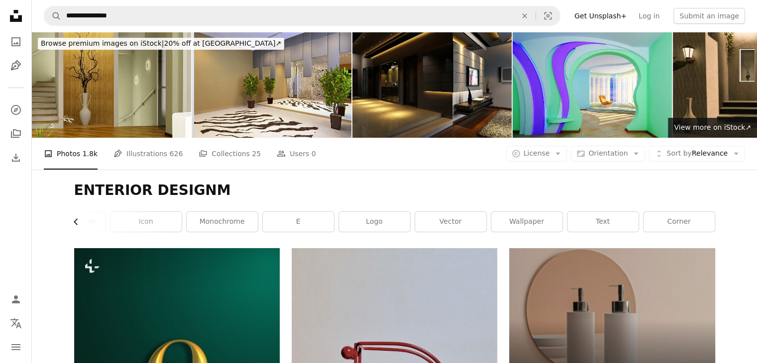
click at [75, 222] on icon "Chevron left" at bounding box center [76, 222] width 10 height 10
click at [75, 222] on link "shape" at bounding box center [110, 222] width 71 height 20
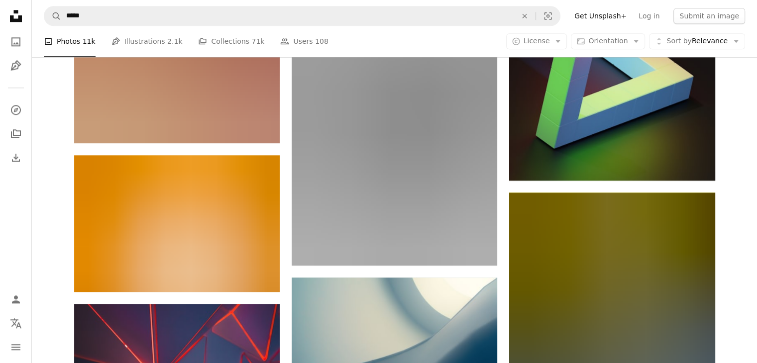
scroll to position [1216, 0]
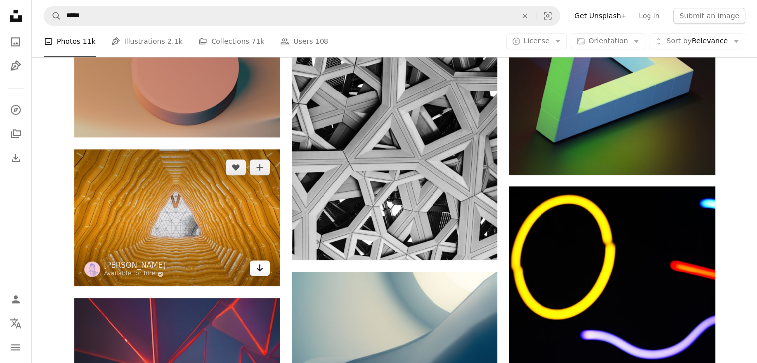
click at [256, 269] on icon "Arrow pointing down" at bounding box center [260, 268] width 8 height 12
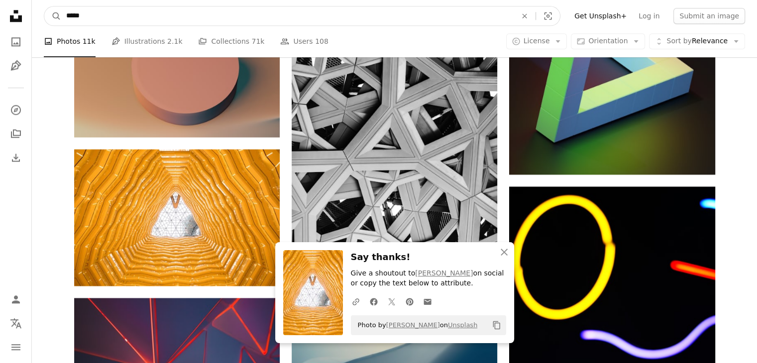
click at [266, 19] on input "*****" at bounding box center [287, 15] width 452 height 19
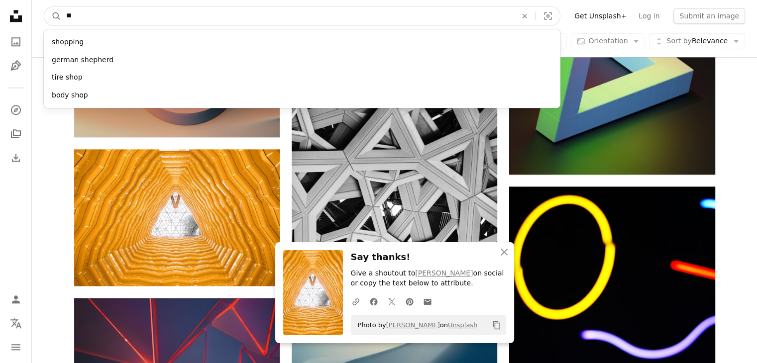
type input "*"
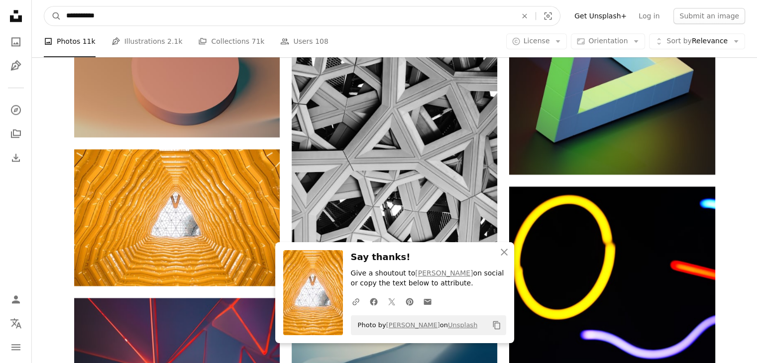
type input "**********"
click at [44, 6] on button "A magnifying glass" at bounding box center [52, 15] width 17 height 19
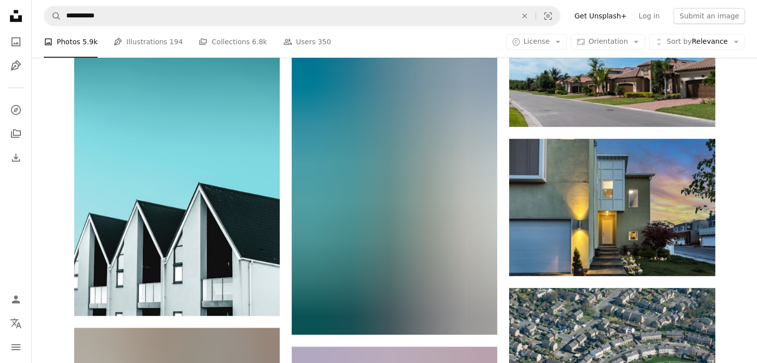
scroll to position [559, 0]
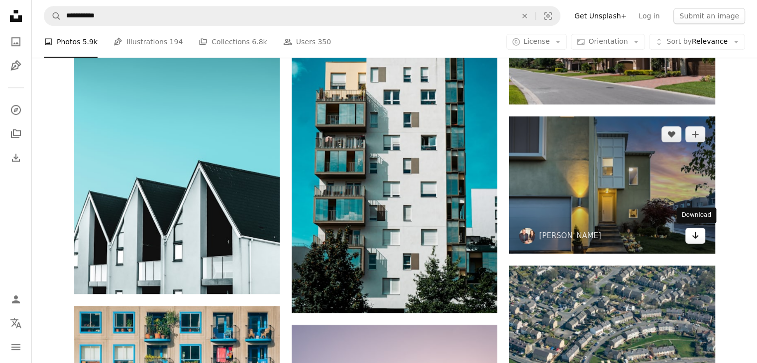
click at [698, 235] on icon "Arrow pointing down" at bounding box center [695, 235] width 8 height 12
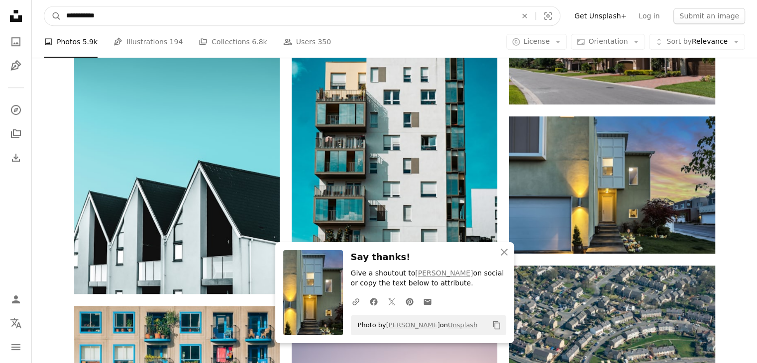
click at [217, 16] on input "**********" at bounding box center [287, 15] width 452 height 19
type input "*"
type input "**********"
click at [44, 6] on button "A magnifying glass" at bounding box center [52, 15] width 17 height 19
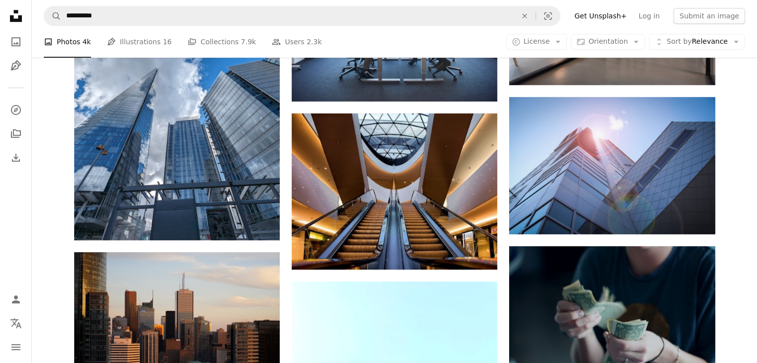
scroll to position [577, 0]
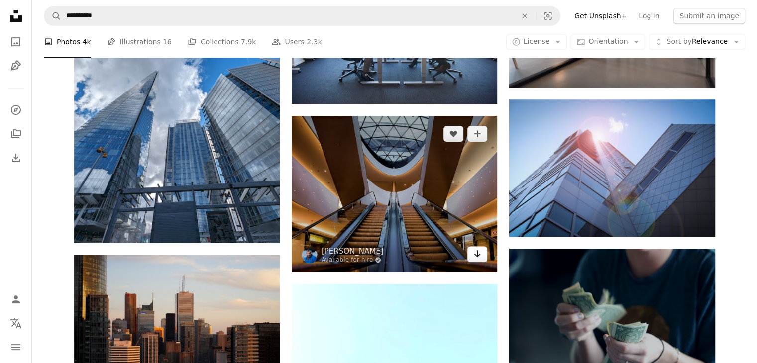
click at [474, 250] on icon "Arrow pointing down" at bounding box center [477, 254] width 8 height 12
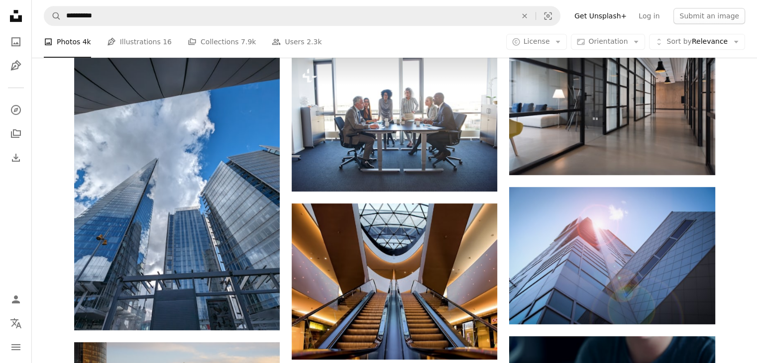
scroll to position [454, 0]
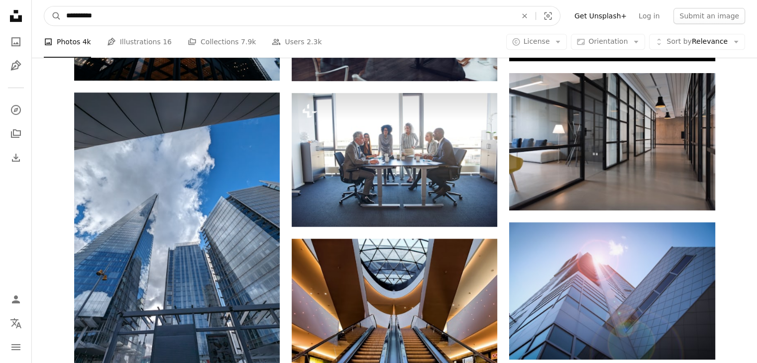
click at [263, 19] on input "**********" at bounding box center [287, 15] width 452 height 19
type input "*"
type input "**********"
click at [44, 6] on button "A magnifying glass" at bounding box center [52, 15] width 17 height 19
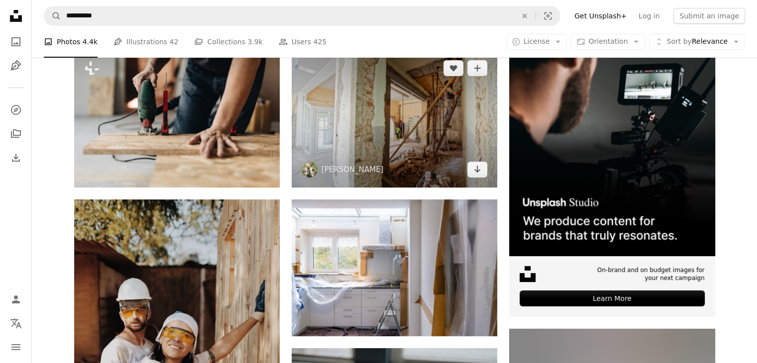
scroll to position [201, 0]
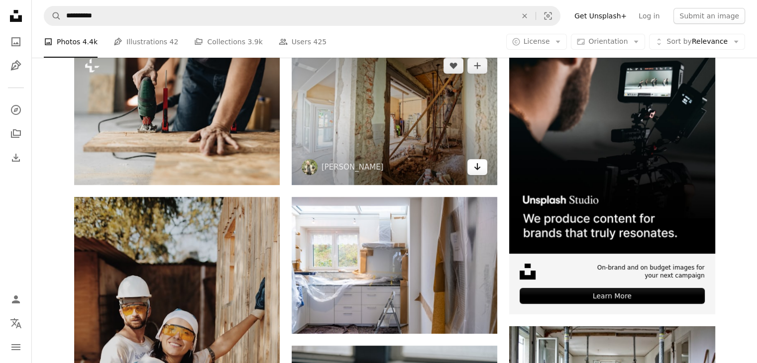
click at [478, 167] on icon "Download" at bounding box center [477, 166] width 6 height 7
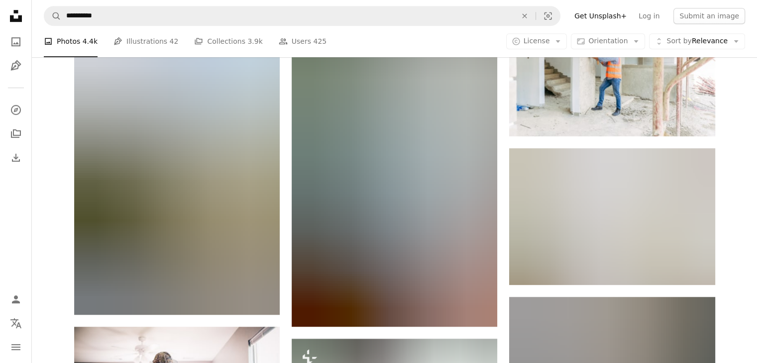
scroll to position [675, 0]
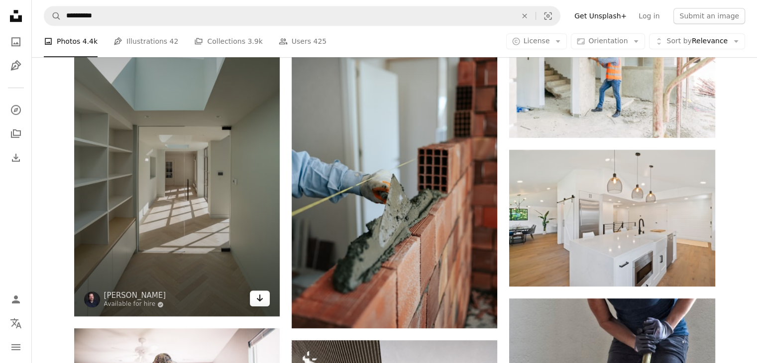
click at [253, 302] on link "Arrow pointing down" at bounding box center [260, 299] width 20 height 16
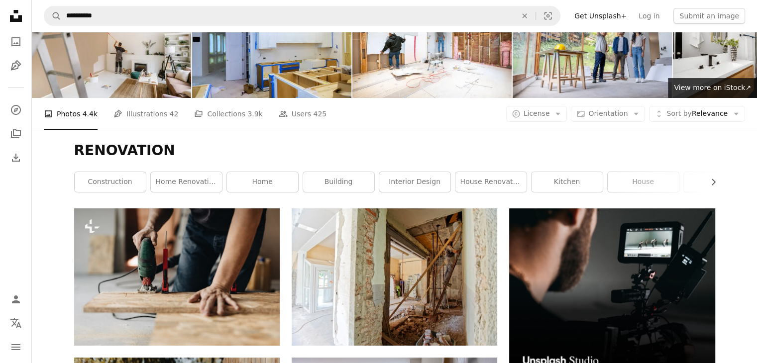
scroll to position [0, 0]
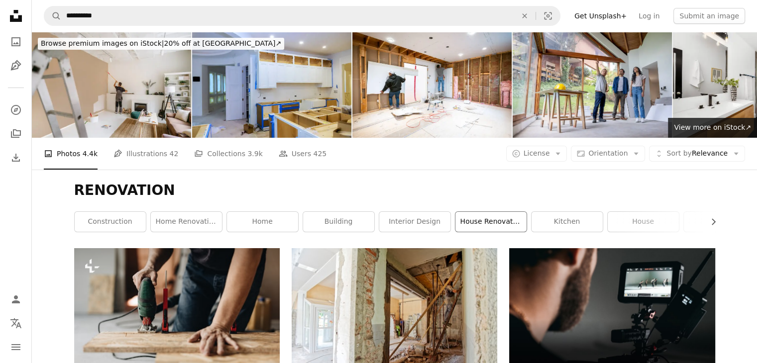
click at [482, 222] on link "house renovation" at bounding box center [490, 222] width 71 height 20
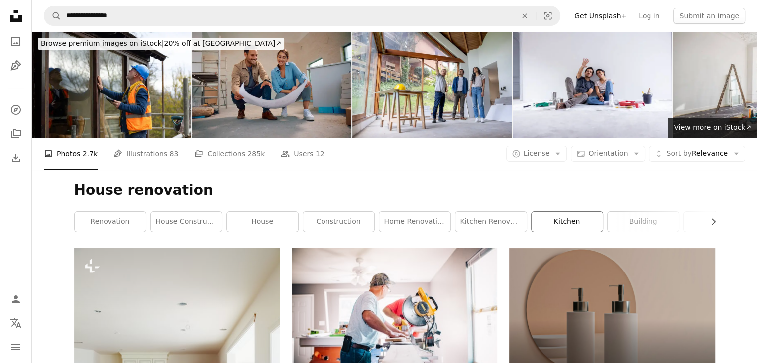
click at [564, 214] on link "kitchen" at bounding box center [567, 222] width 71 height 20
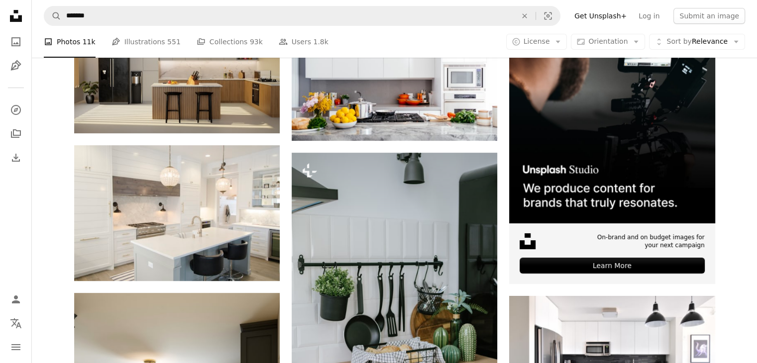
scroll to position [231, 0]
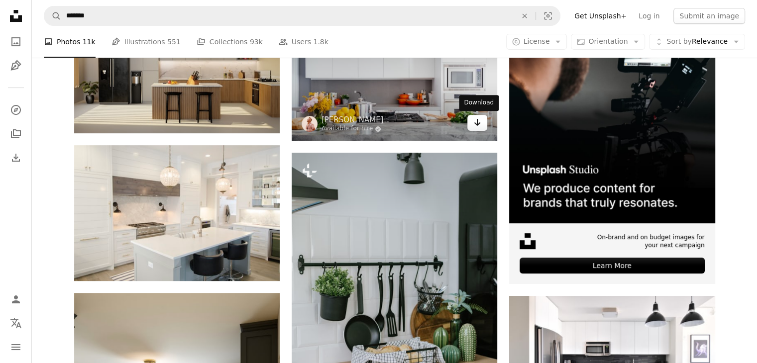
click at [480, 122] on icon "Arrow pointing down" at bounding box center [477, 122] width 8 height 12
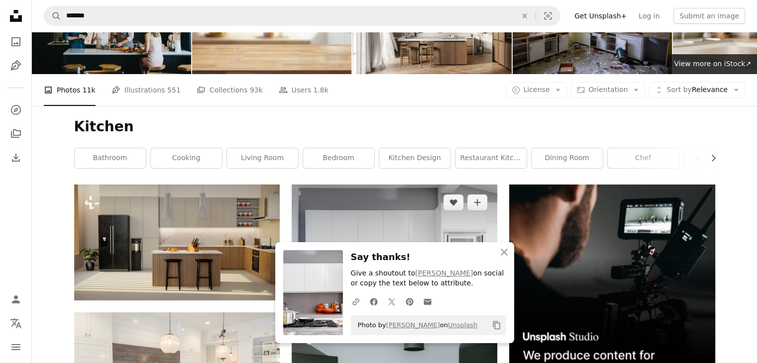
scroll to position [0, 0]
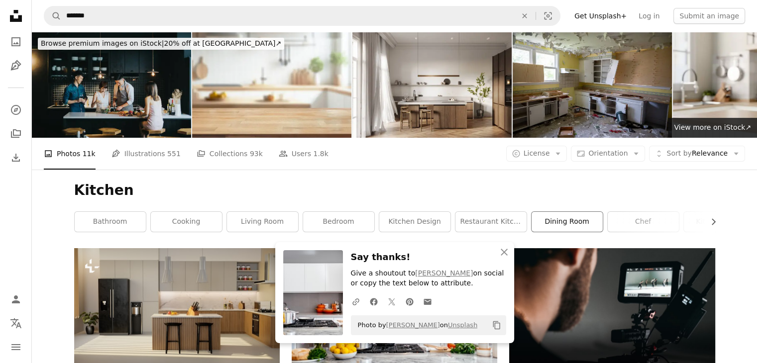
click at [583, 223] on link "dining room" at bounding box center [567, 222] width 71 height 20
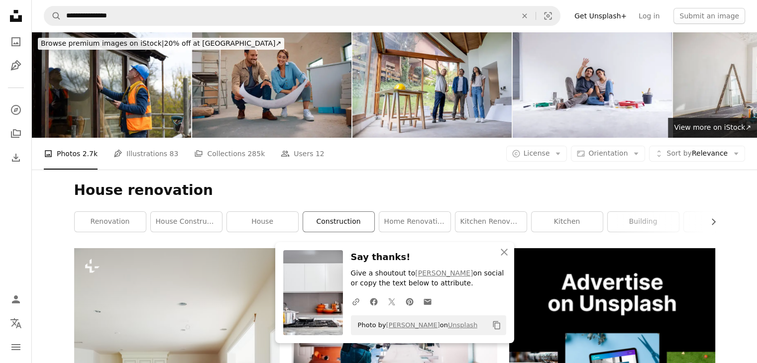
click at [360, 225] on link "construction" at bounding box center [338, 222] width 71 height 20
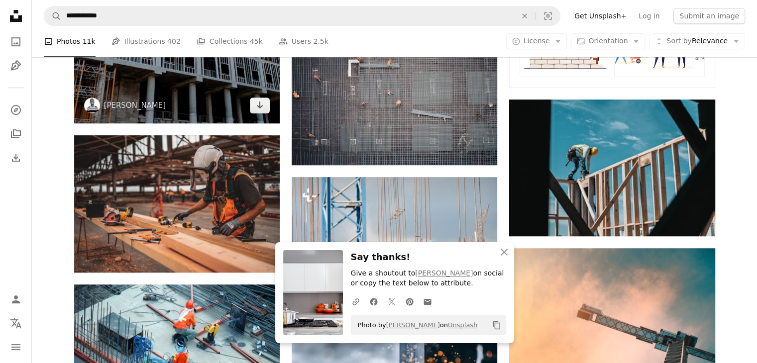
scroll to position [674, 0]
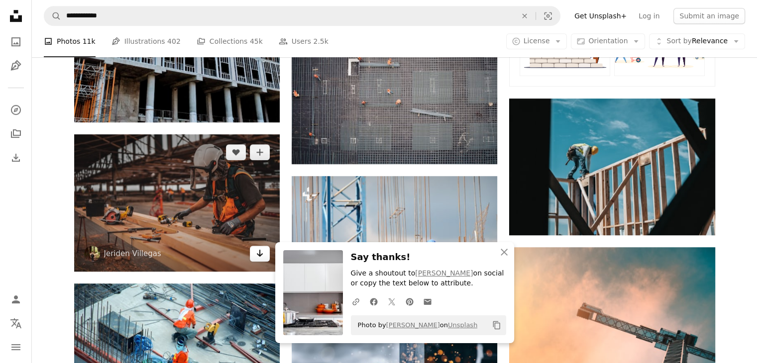
click at [263, 257] on icon "Arrow pointing down" at bounding box center [260, 253] width 8 height 12
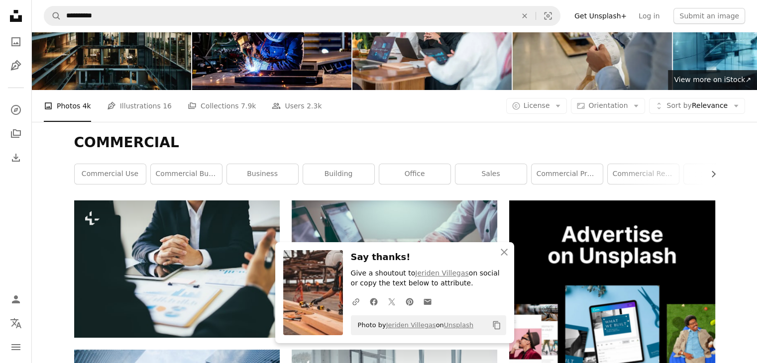
scroll to position [52, 0]
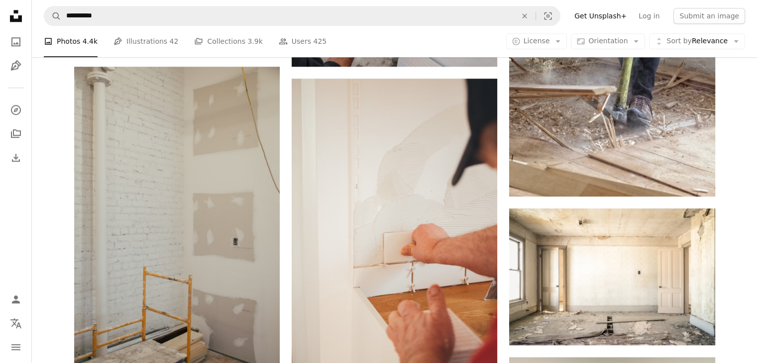
scroll to position [1179, 0]
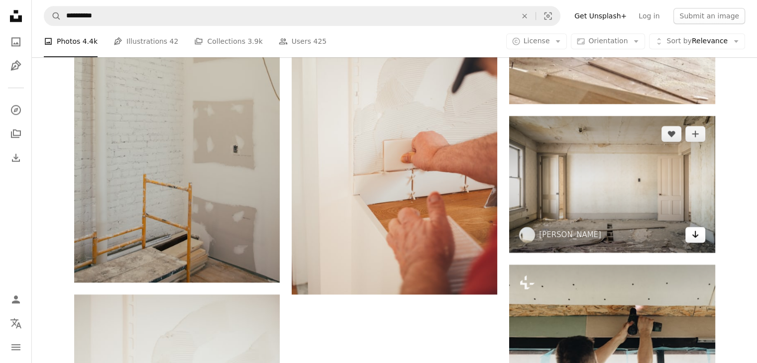
click at [698, 239] on icon "Arrow pointing down" at bounding box center [695, 234] width 8 height 12
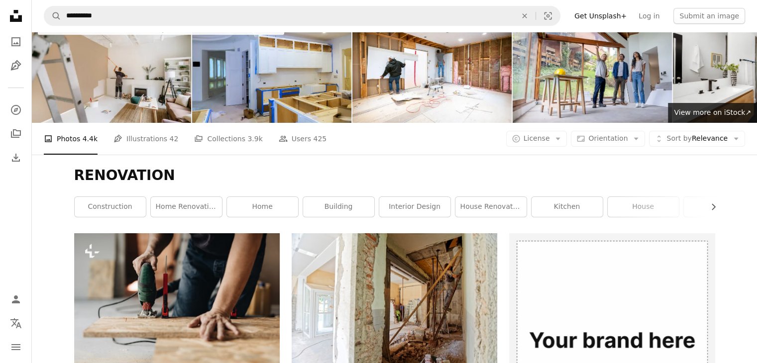
scroll to position [14, 0]
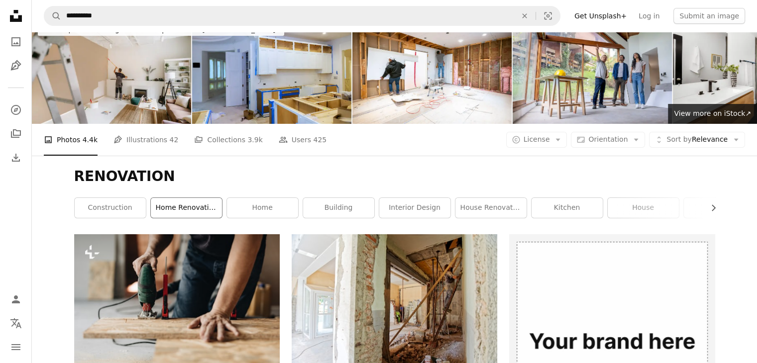
click at [196, 211] on link "home renovation" at bounding box center [186, 208] width 71 height 20
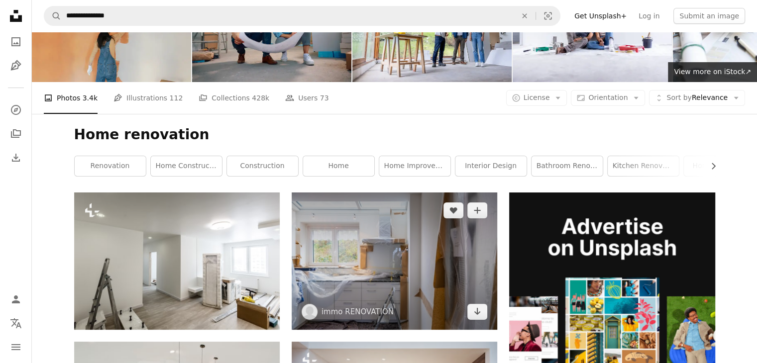
scroll to position [55, 0]
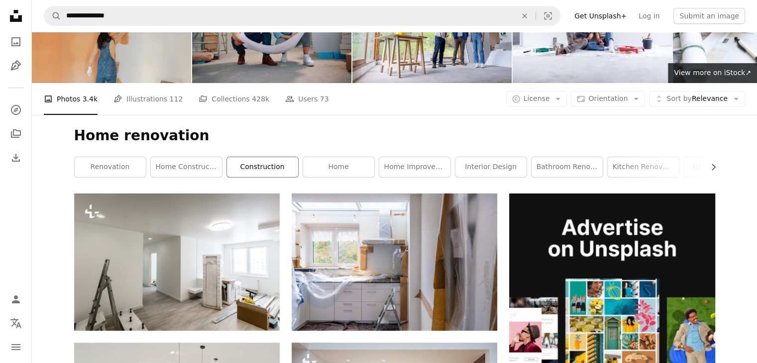
click at [260, 172] on link "construction" at bounding box center [262, 167] width 71 height 20
